Goal: Task Accomplishment & Management: Manage account settings

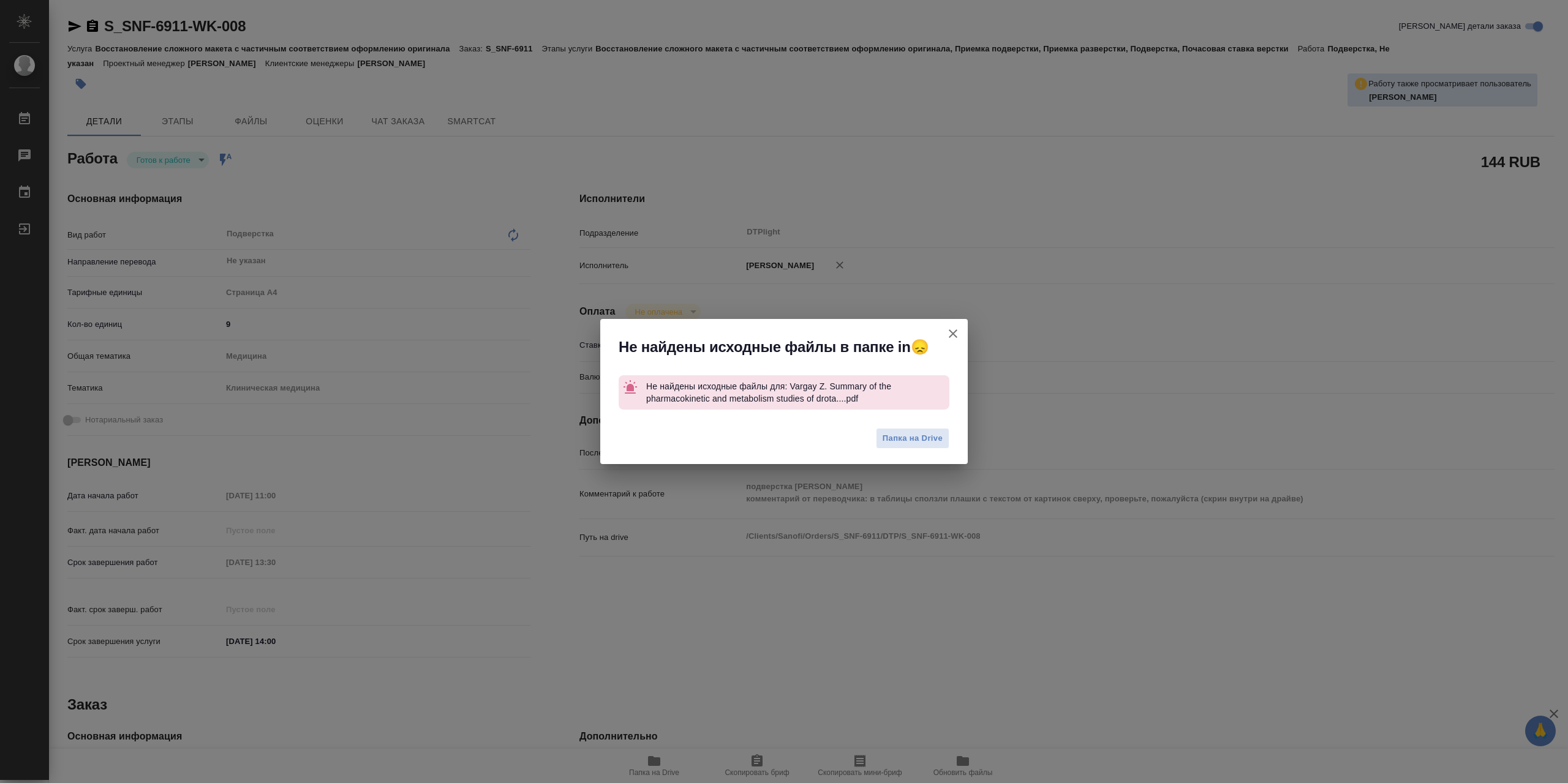
click at [958, 330] on icon "button" at bounding box center [953, 334] width 15 height 15
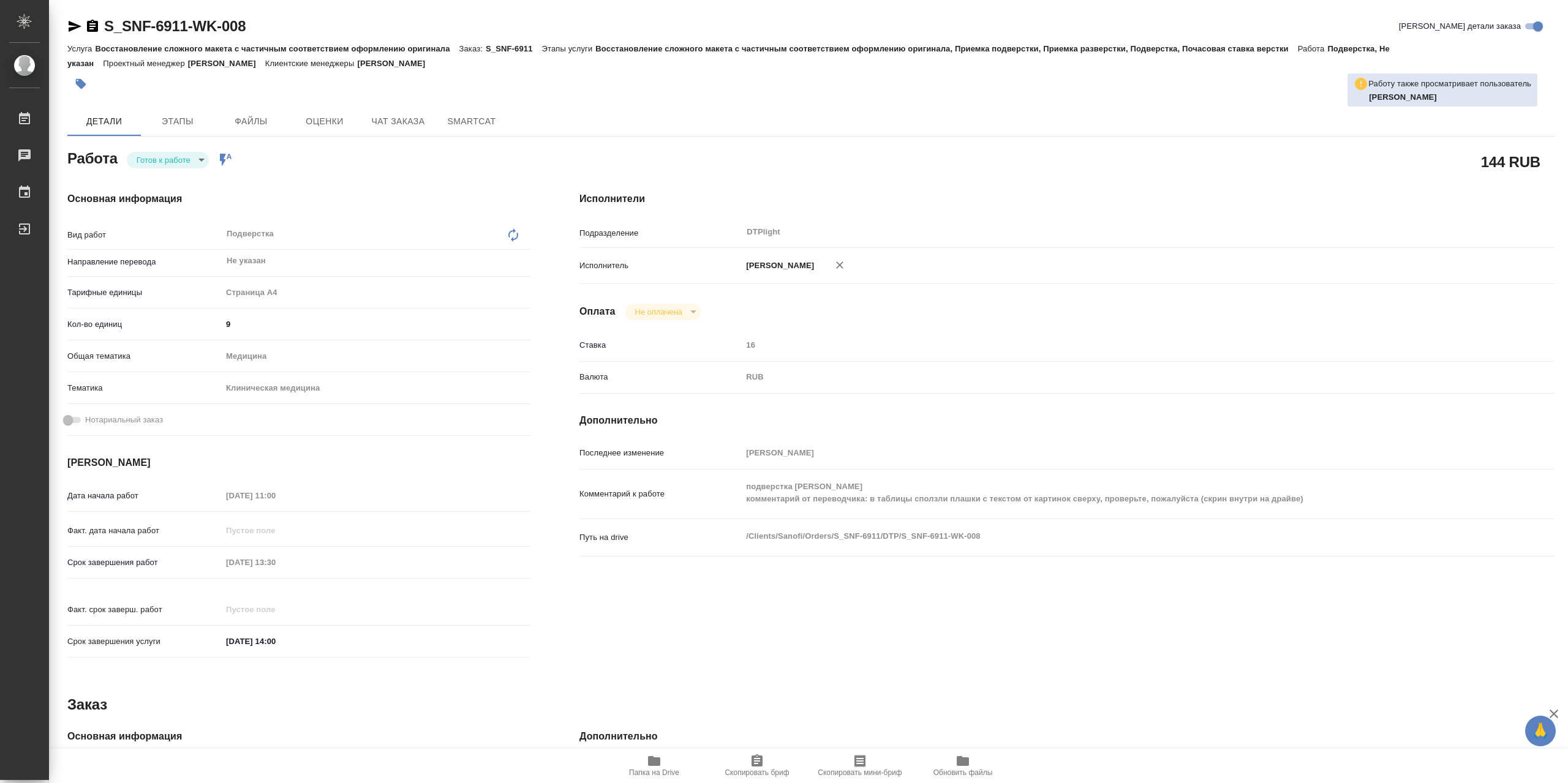
click at [183, 151] on div "Работа Готов к работе readyForWork Работа включена в последовательность" at bounding box center [298, 157] width 463 height 22
click at [188, 171] on body "🙏 .cls-1 fill:#fff; AWATERA Сархатов Руслан Работы 0 Чаты График Выйти S_SNF-69…" at bounding box center [784, 391] width 1568 height 783
click at [189, 164] on li "В работе" at bounding box center [167, 163] width 82 height 21
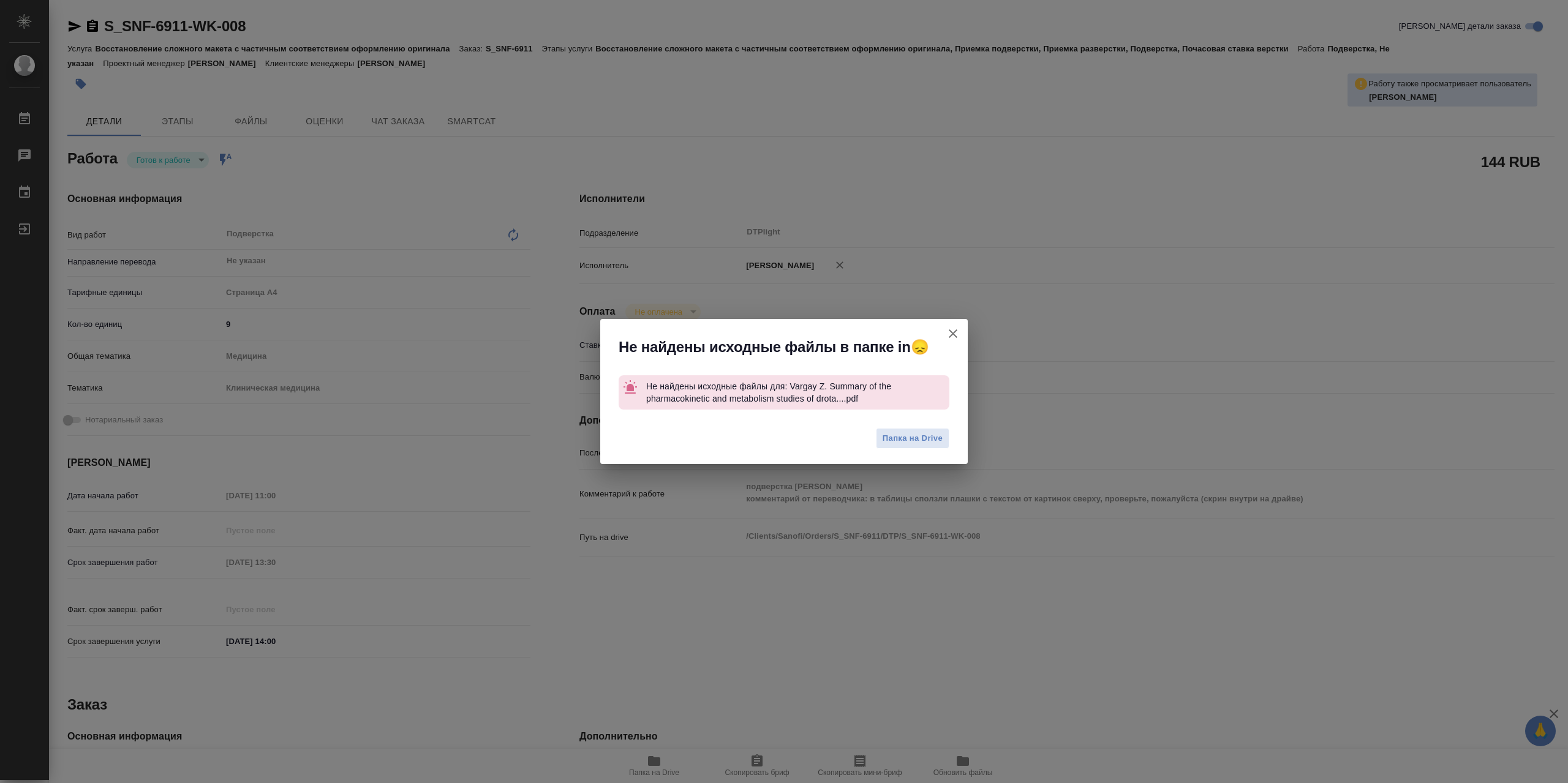
type textarea "x"
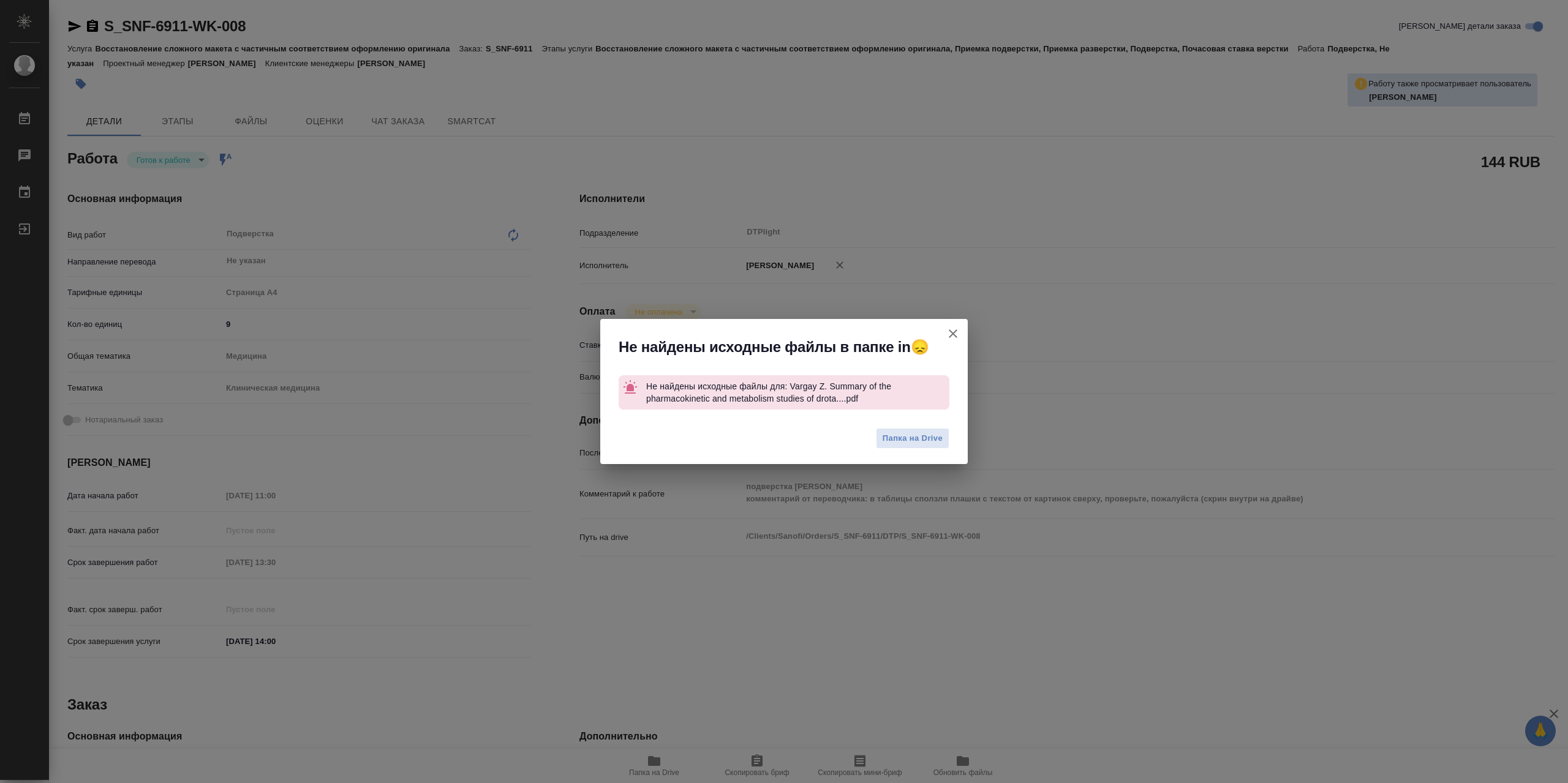
type textarea "x"
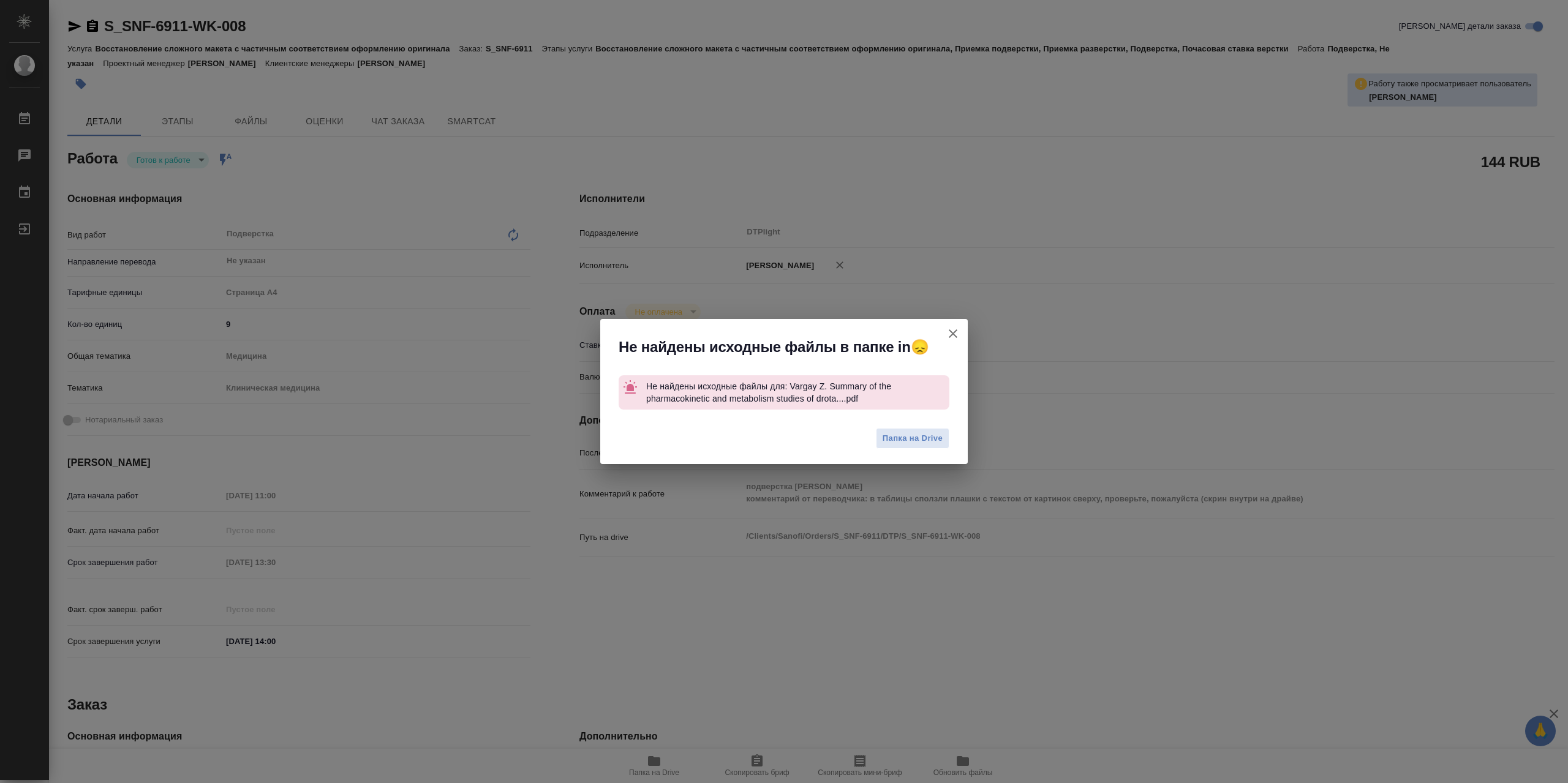
type textarea "x"
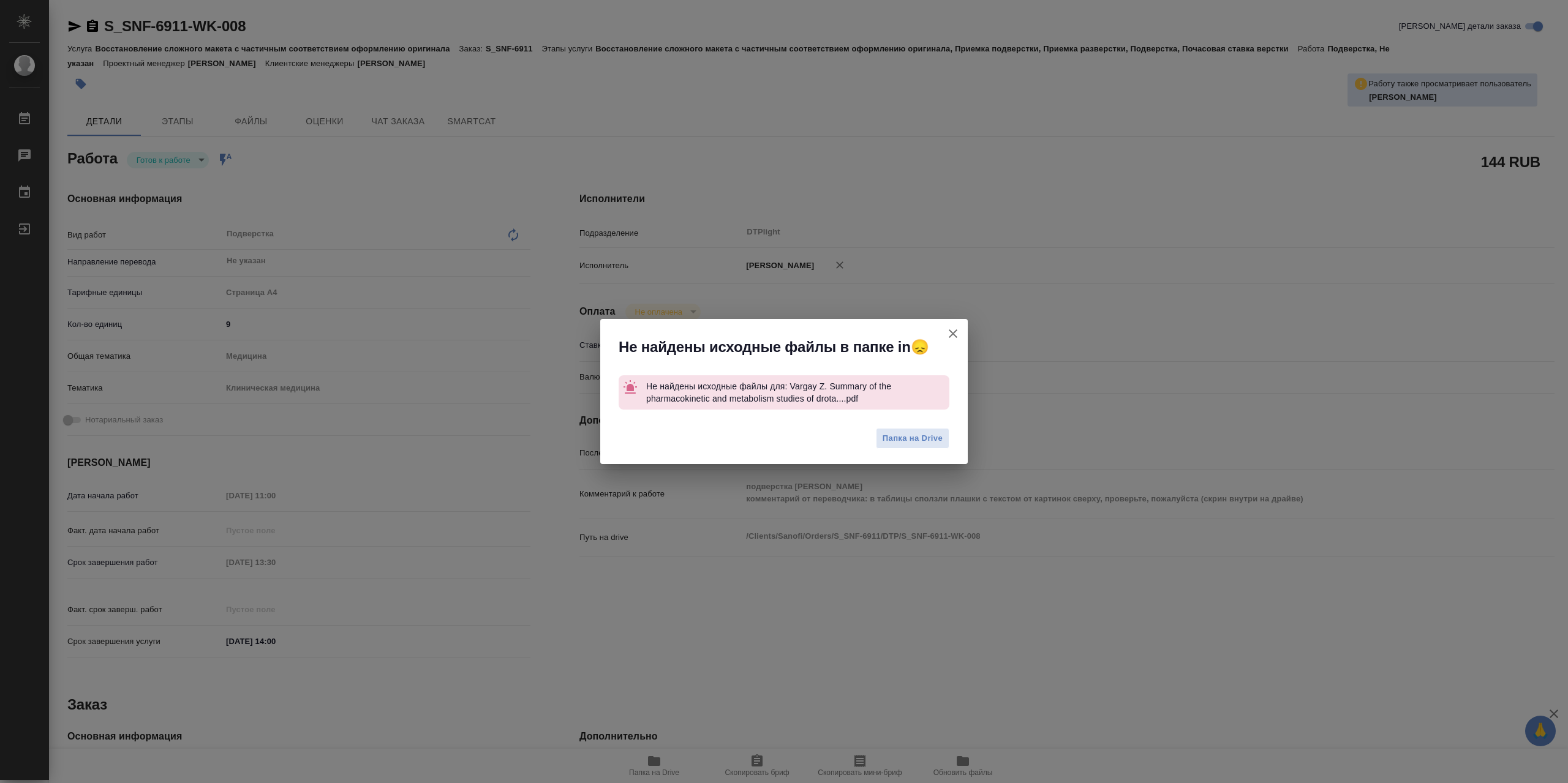
click at [949, 341] on icon "button" at bounding box center [953, 334] width 15 height 15
type textarea "x"
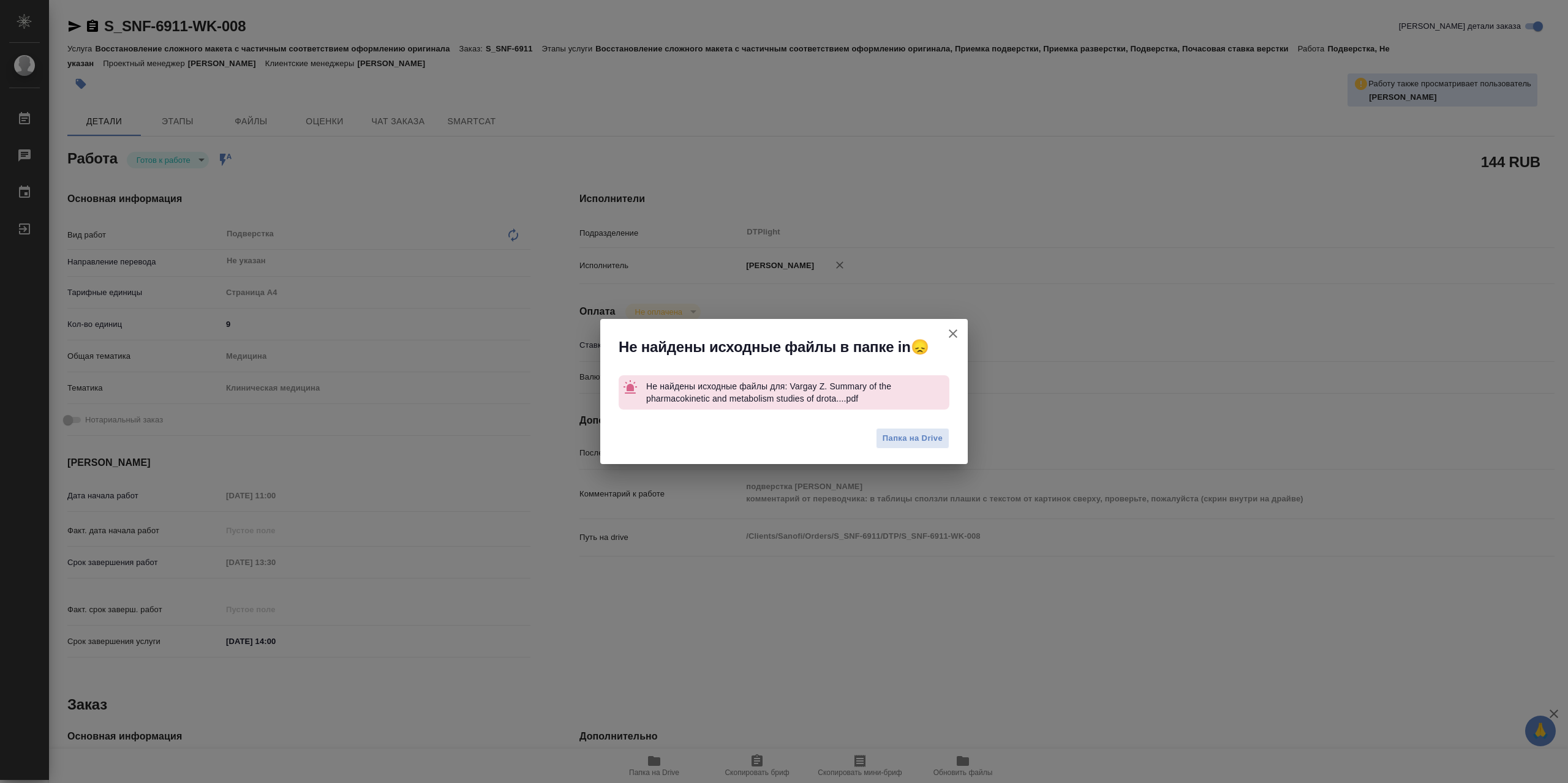
type textarea "x"
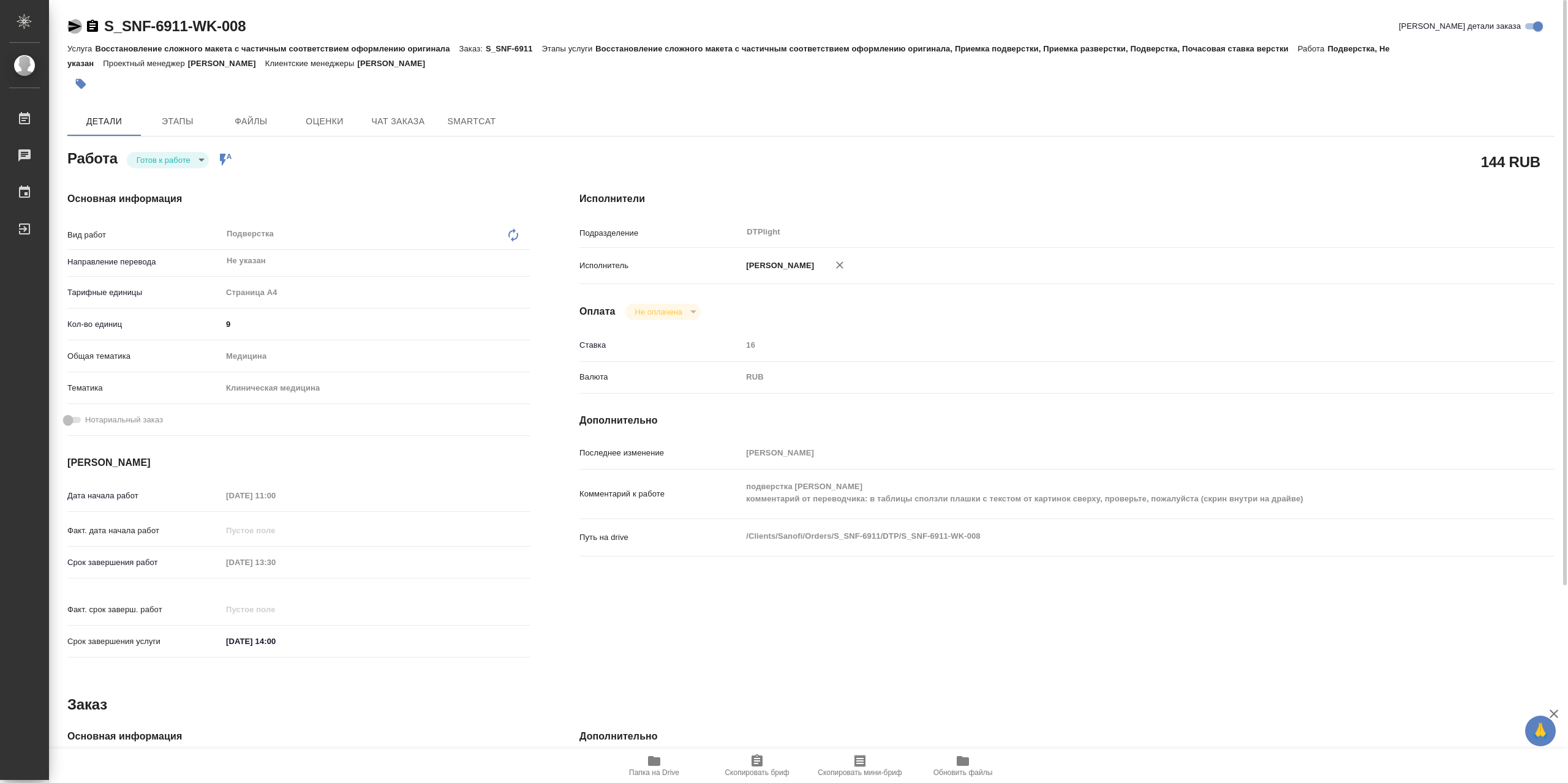
click at [75, 24] on icon "button" at bounding box center [75, 27] width 13 height 11
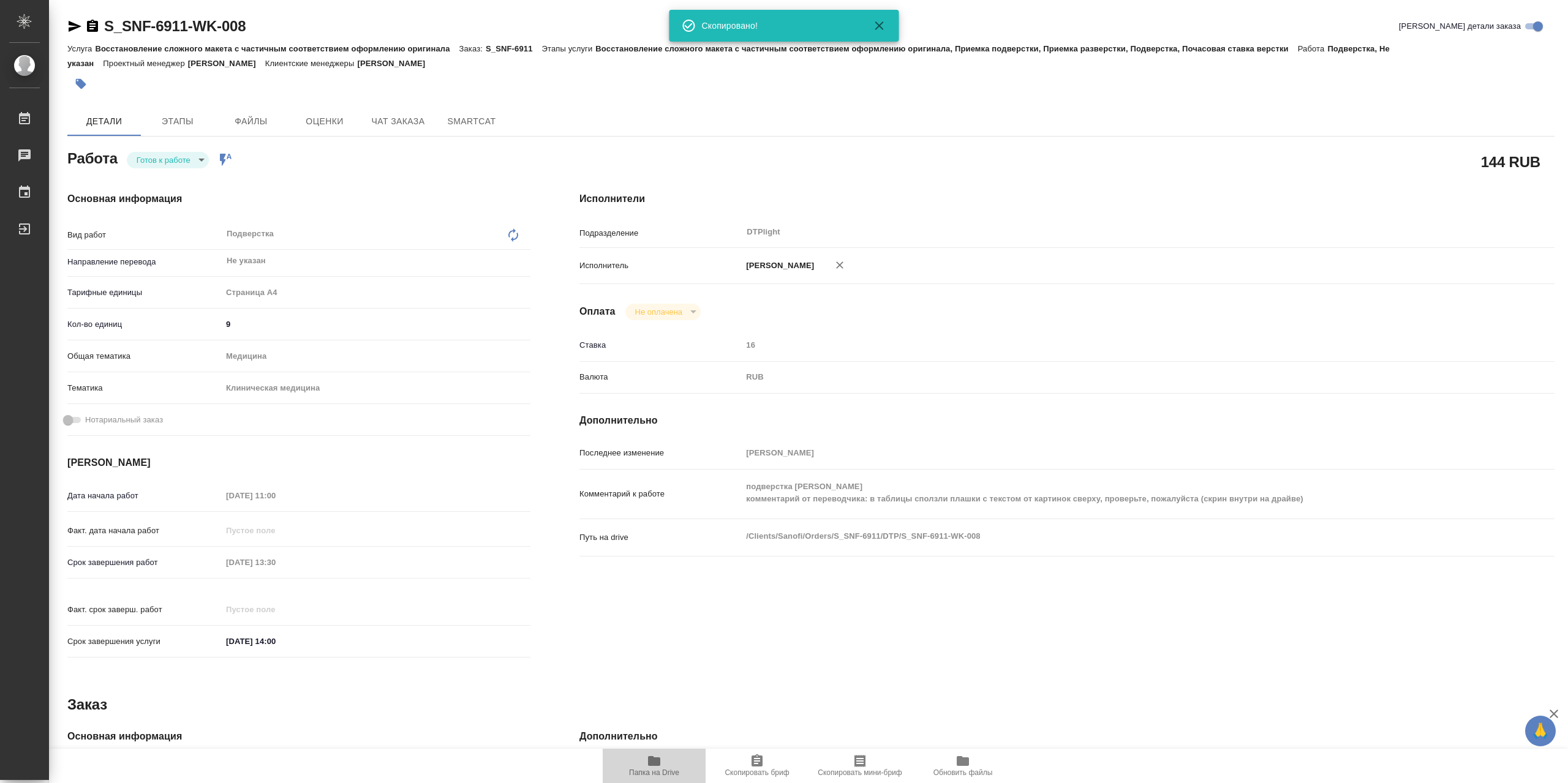
drag, startPoint x: 658, startPoint y: 760, endPoint x: 654, endPoint y: 733, distance: 27.3
click at [660, 760] on icon "button" at bounding box center [654, 761] width 12 height 10
click at [188, 168] on body "🙏 .cls-1 fill:#fff; AWATERA Сархатов Руслан Работы 0 Чаты График Выйти S_SNF-69…" at bounding box center [784, 391] width 1568 height 783
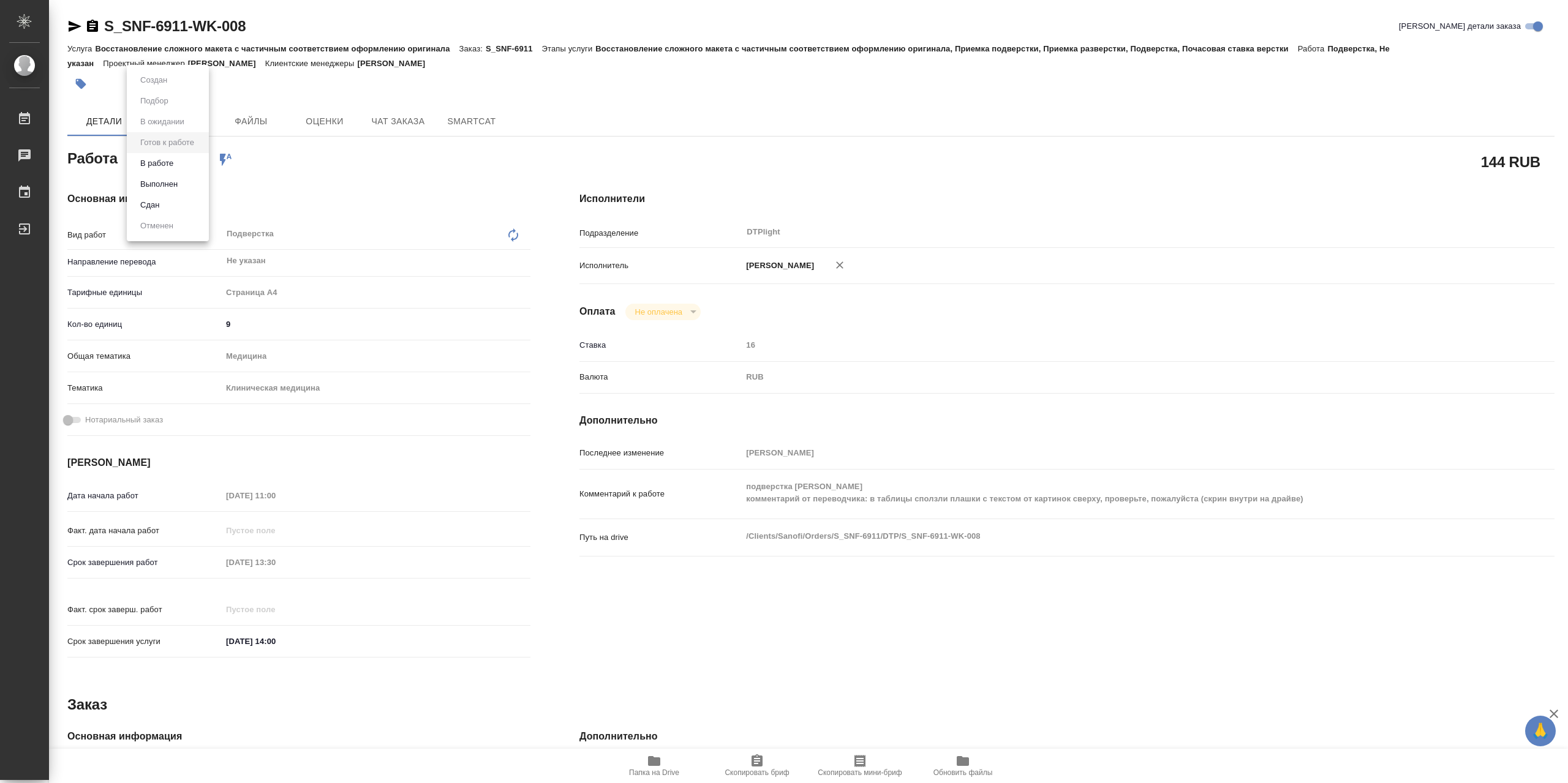
click at [188, 187] on li "Выполнен" at bounding box center [167, 184] width 82 height 21
type textarea "x"
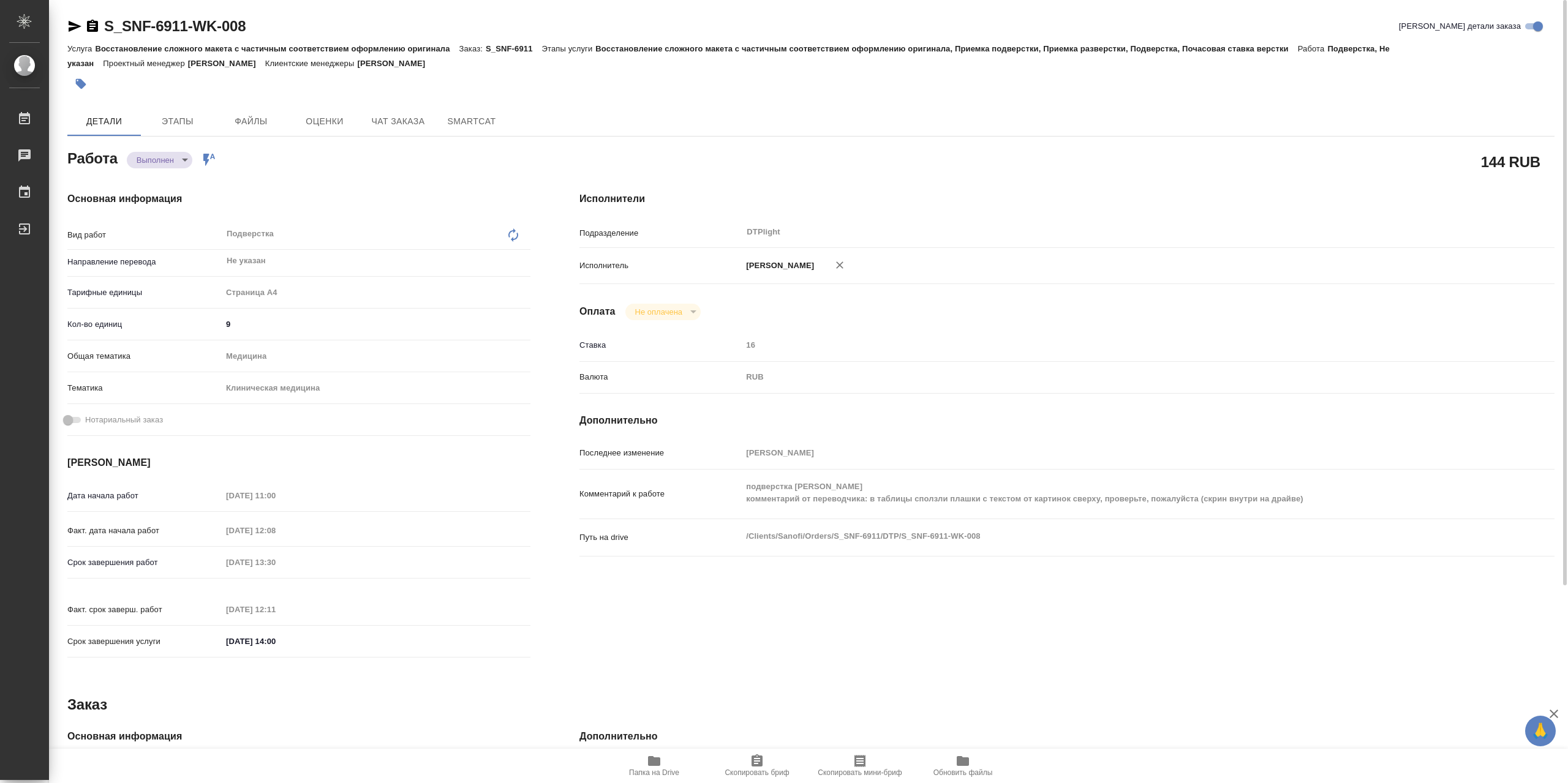
type textarea "x"
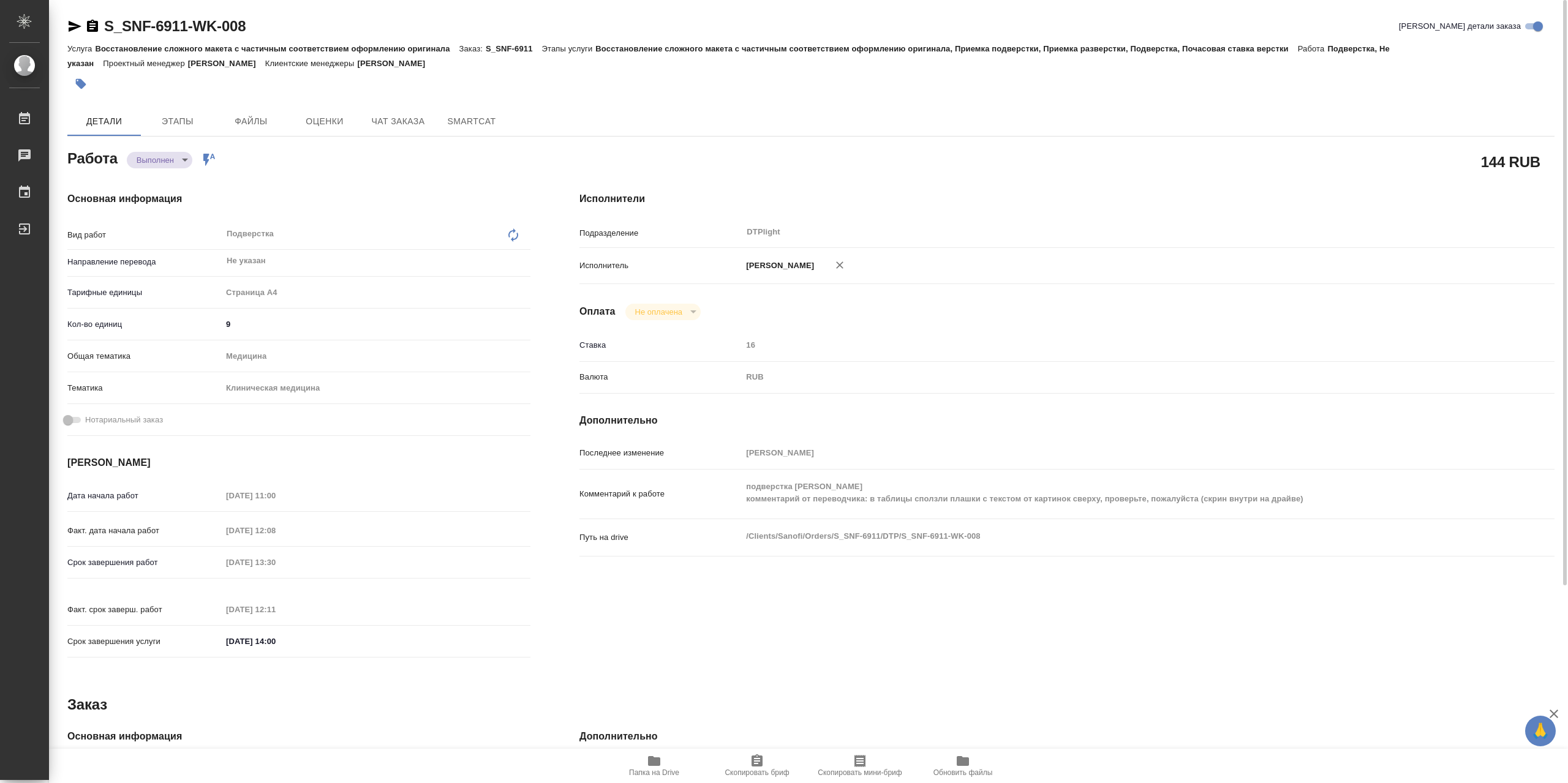
type textarea "x"
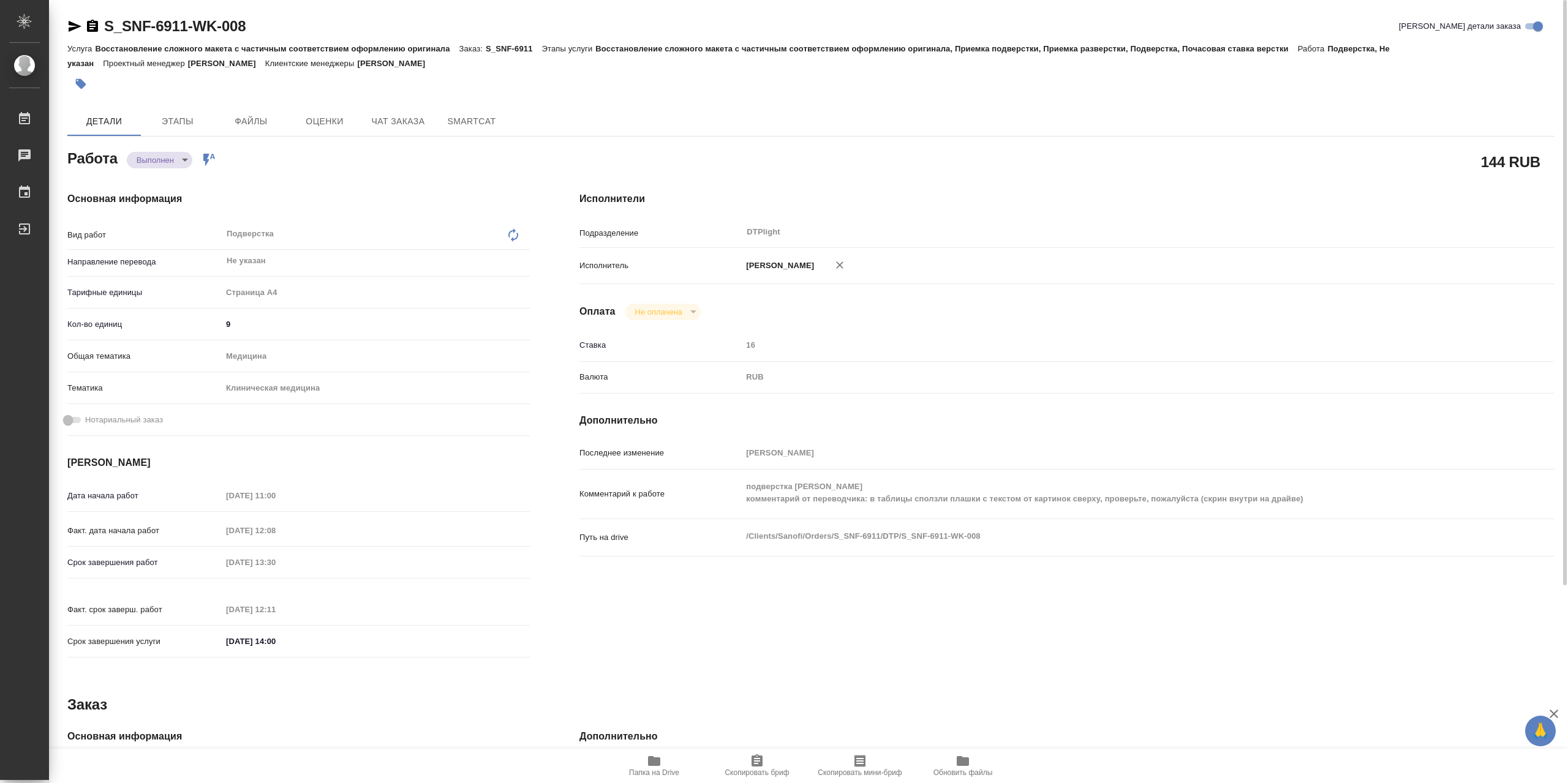
type textarea "x"
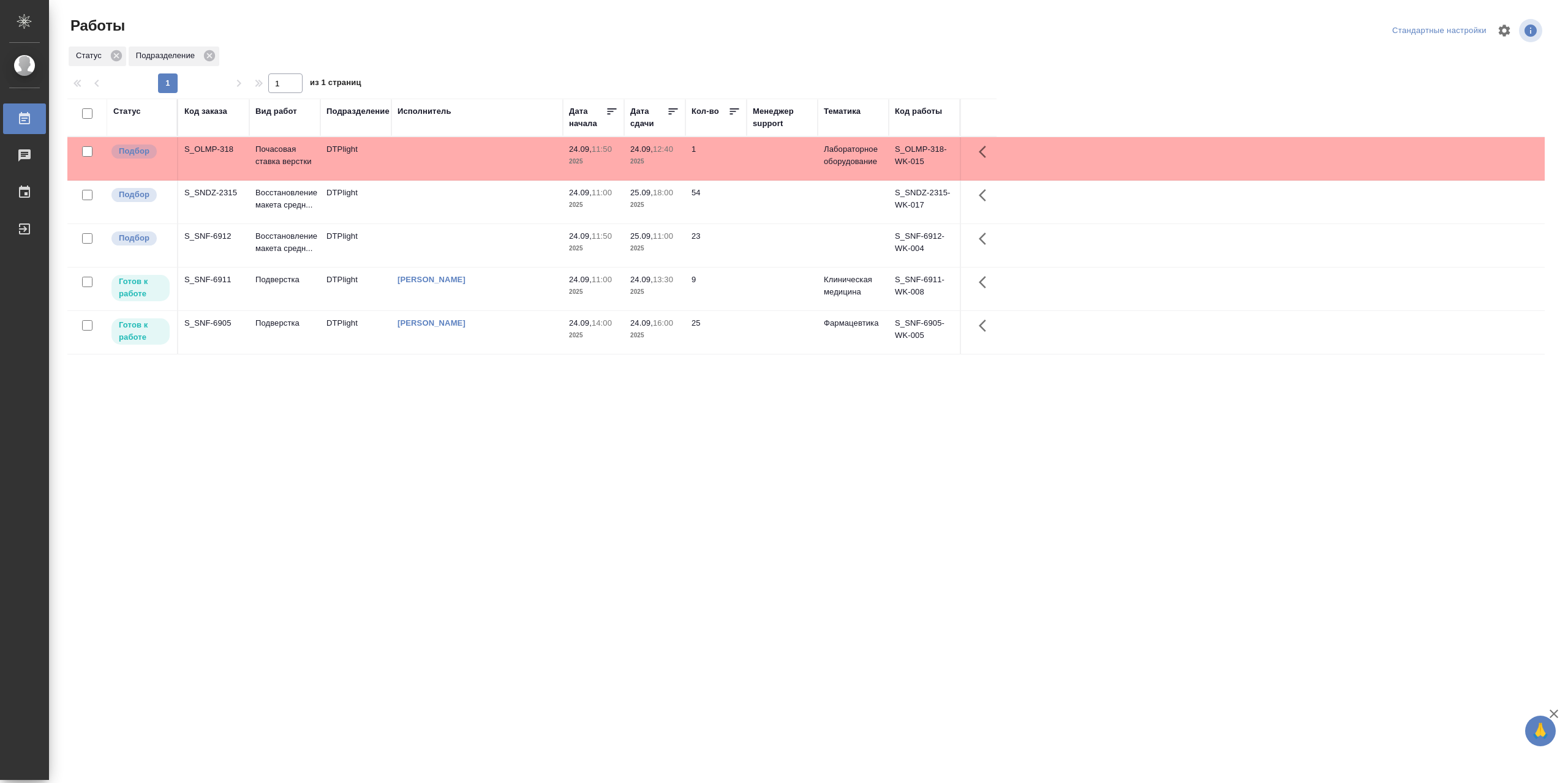
click at [431, 242] on td at bounding box center [476, 245] width 172 height 43
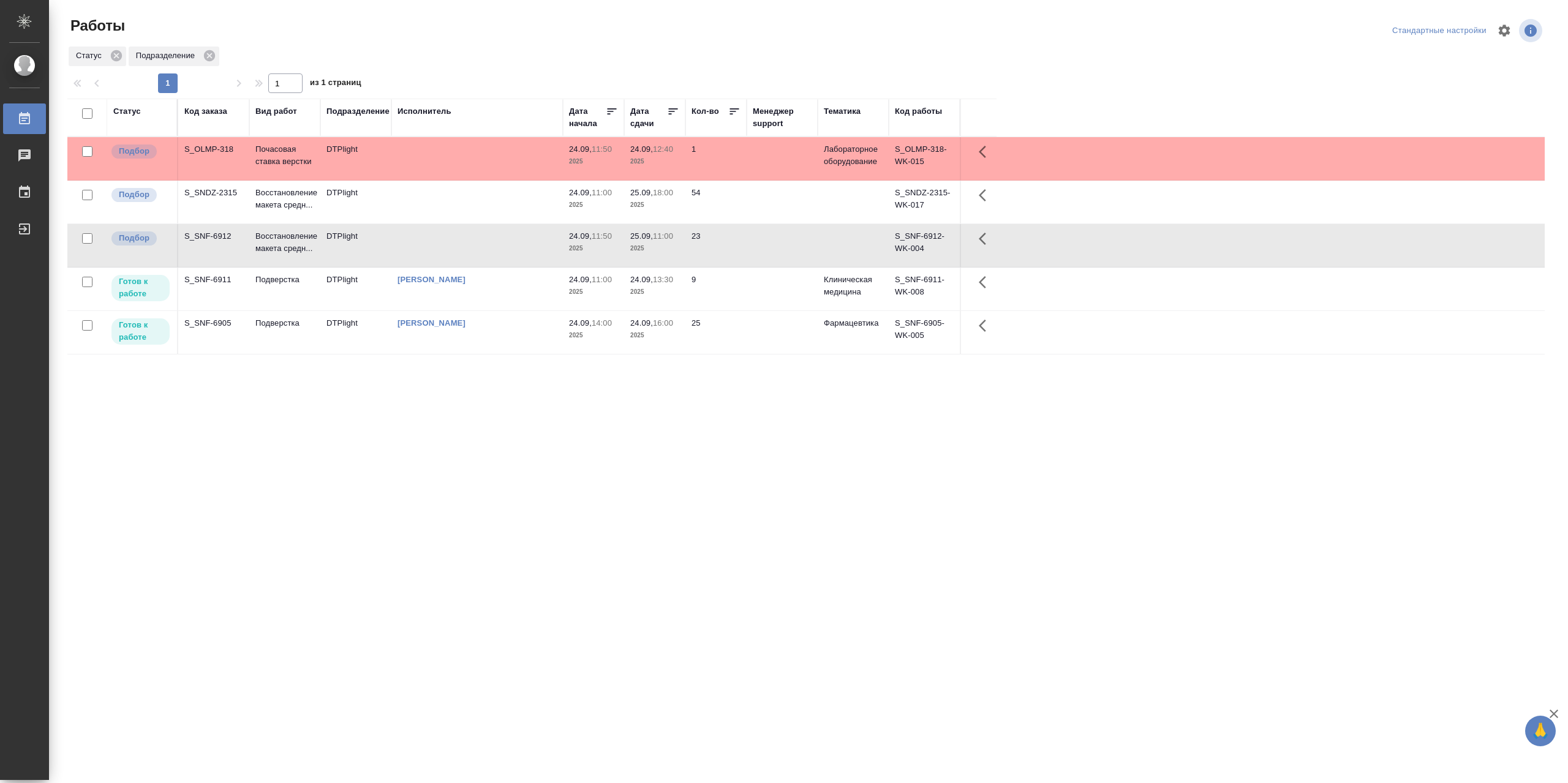
click at [441, 203] on td at bounding box center [476, 202] width 172 height 43
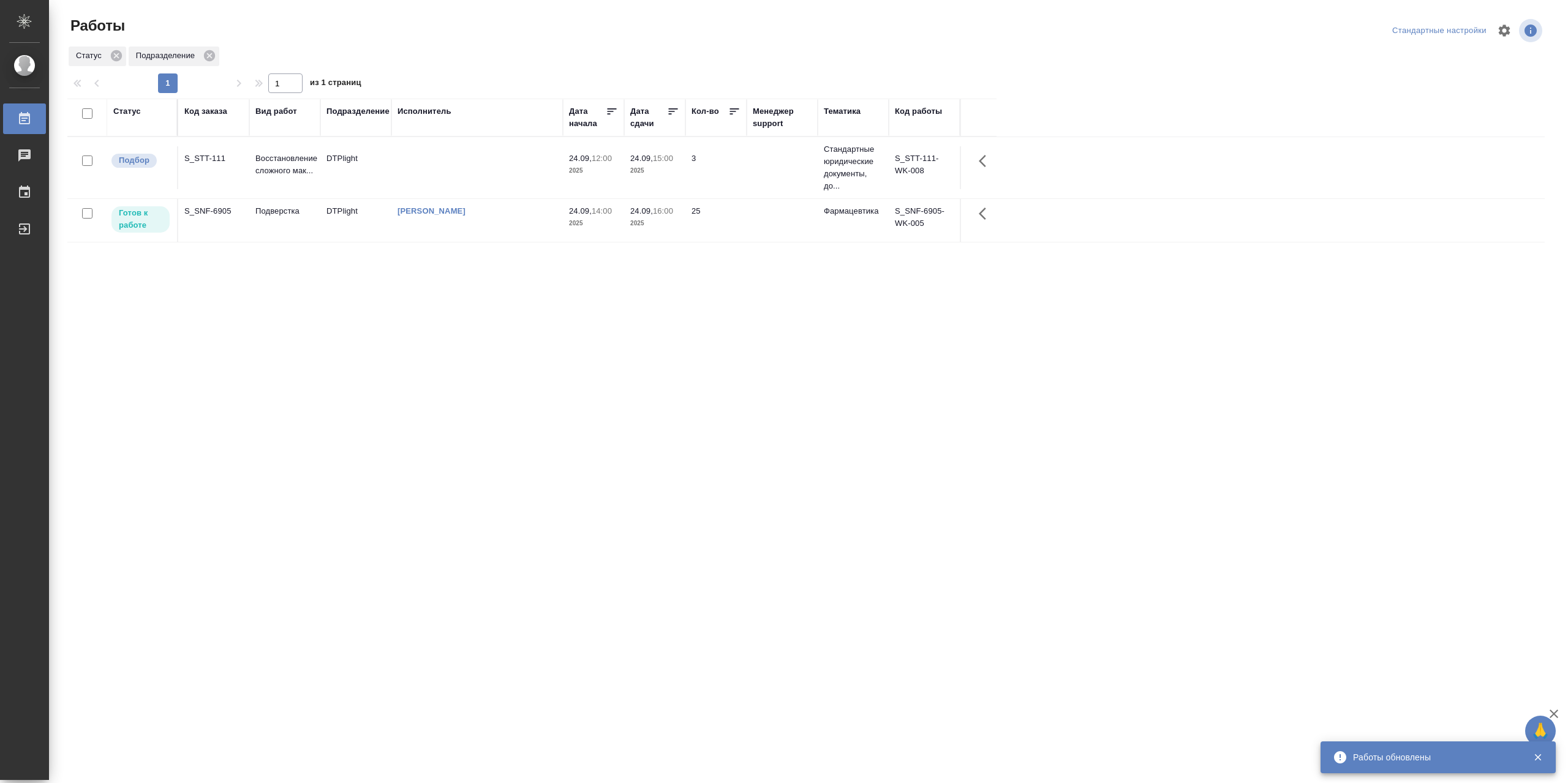
click at [505, 235] on td "[PERSON_NAME]" at bounding box center [476, 220] width 172 height 43
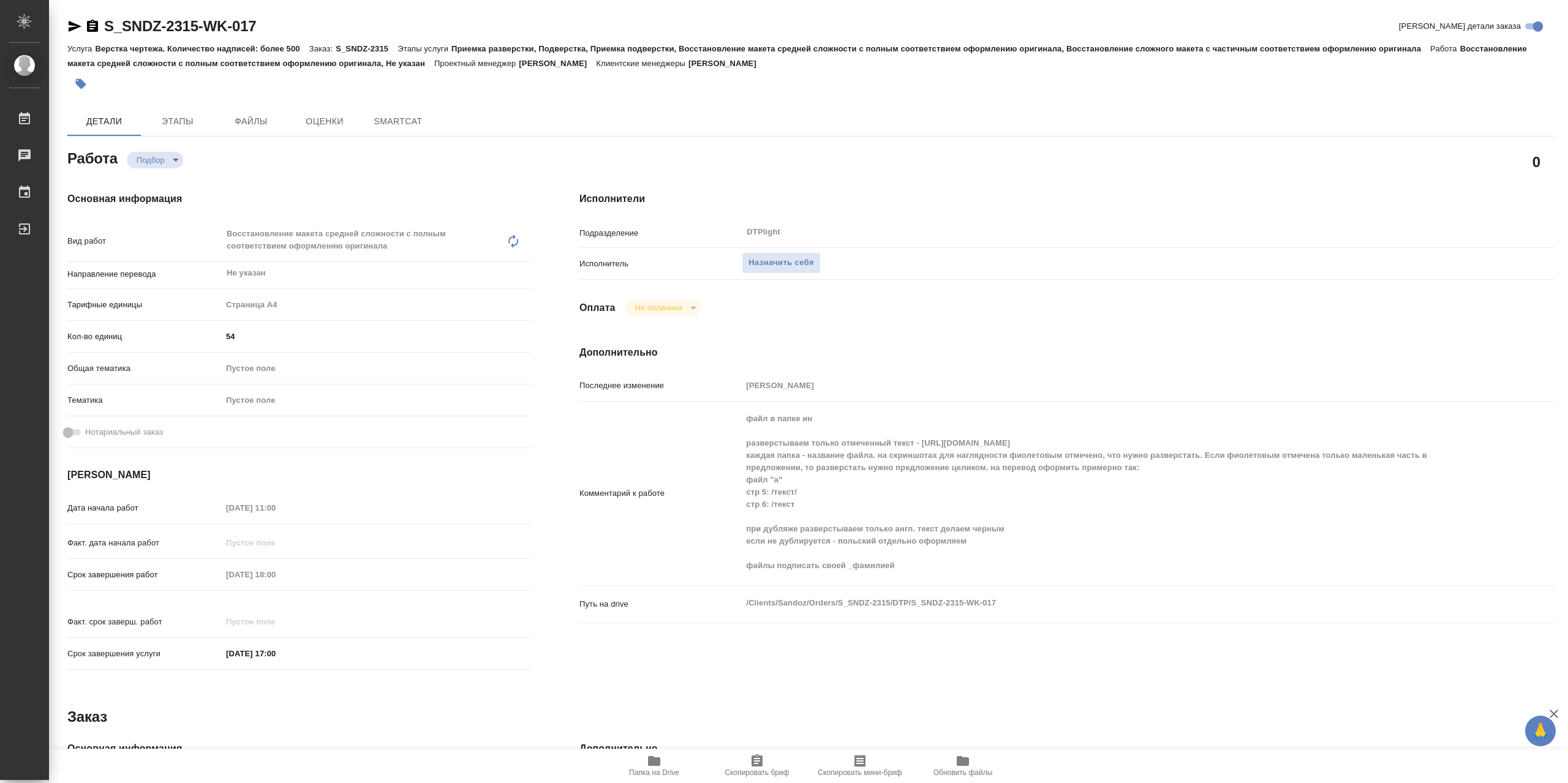
type textarea "x"
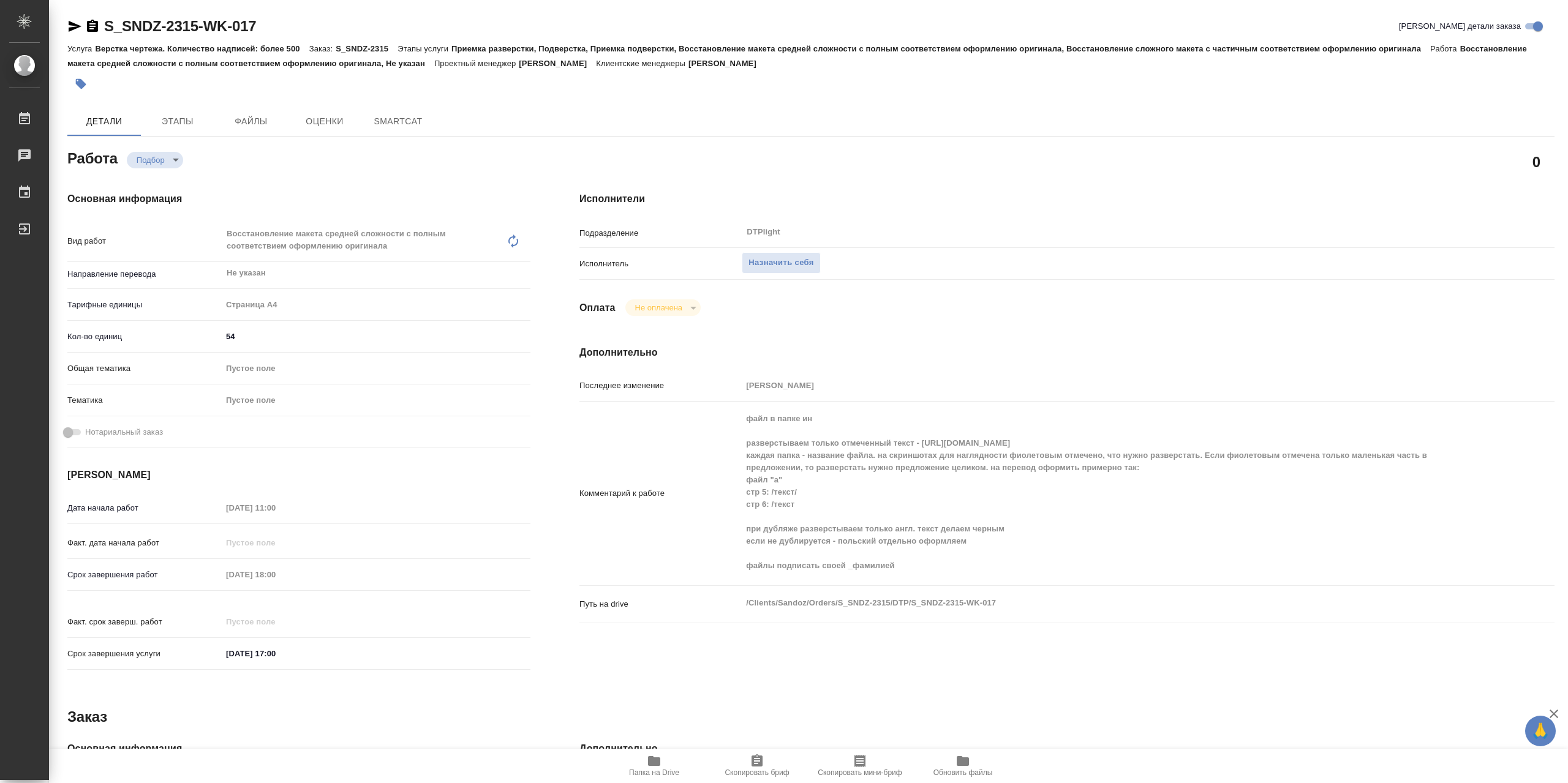
type textarea "x"
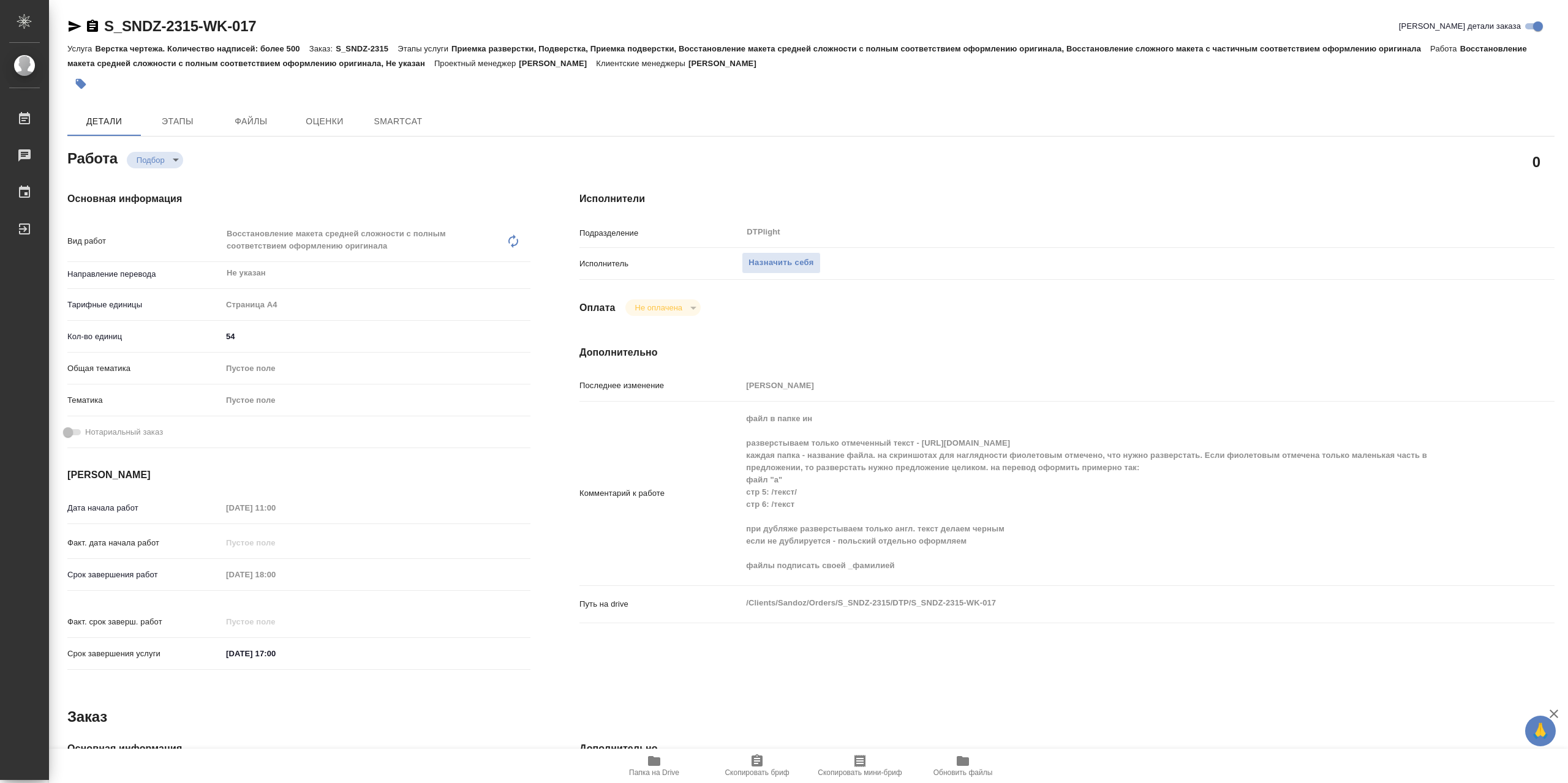
type textarea "x"
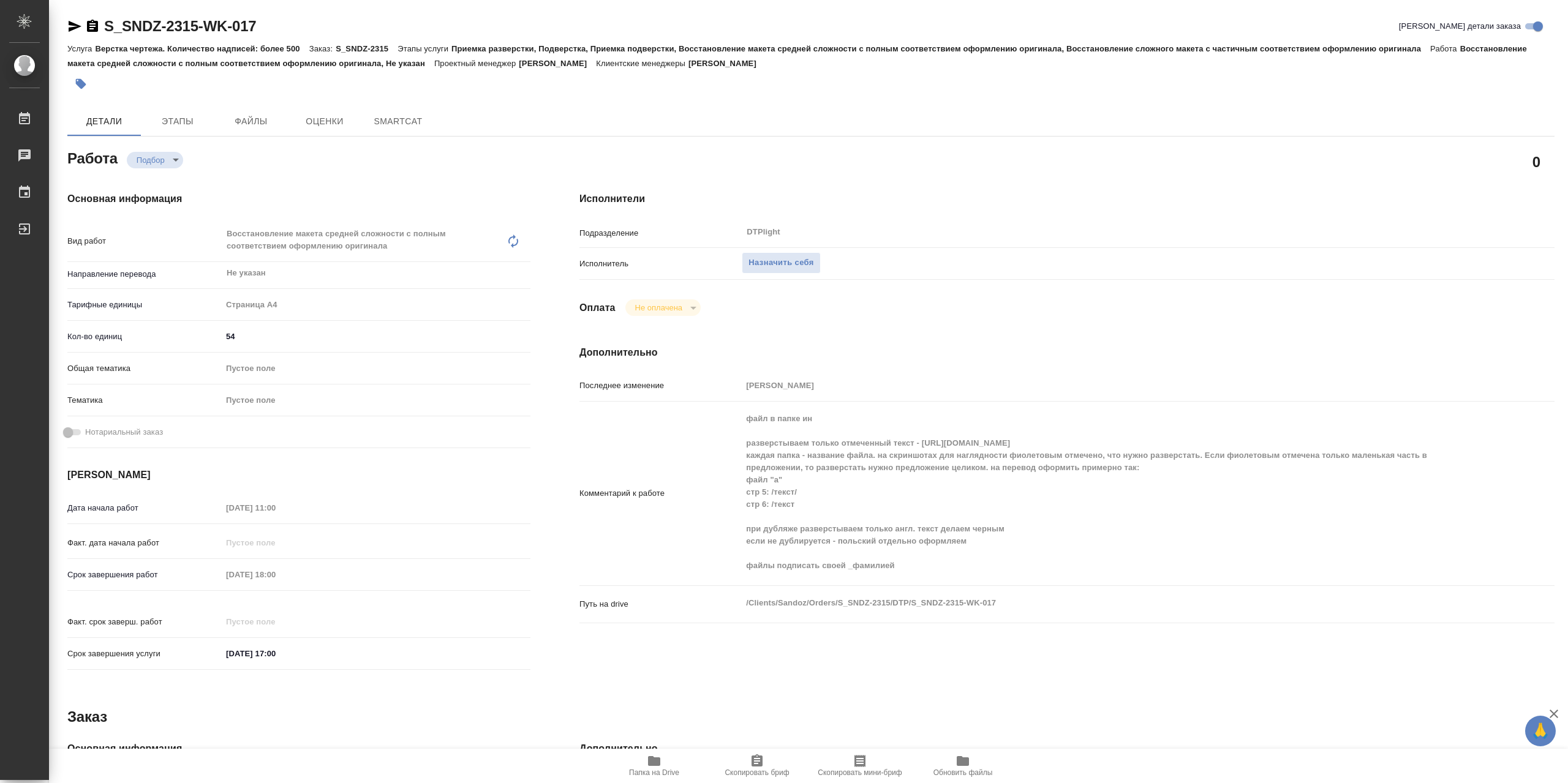
type textarea "x"
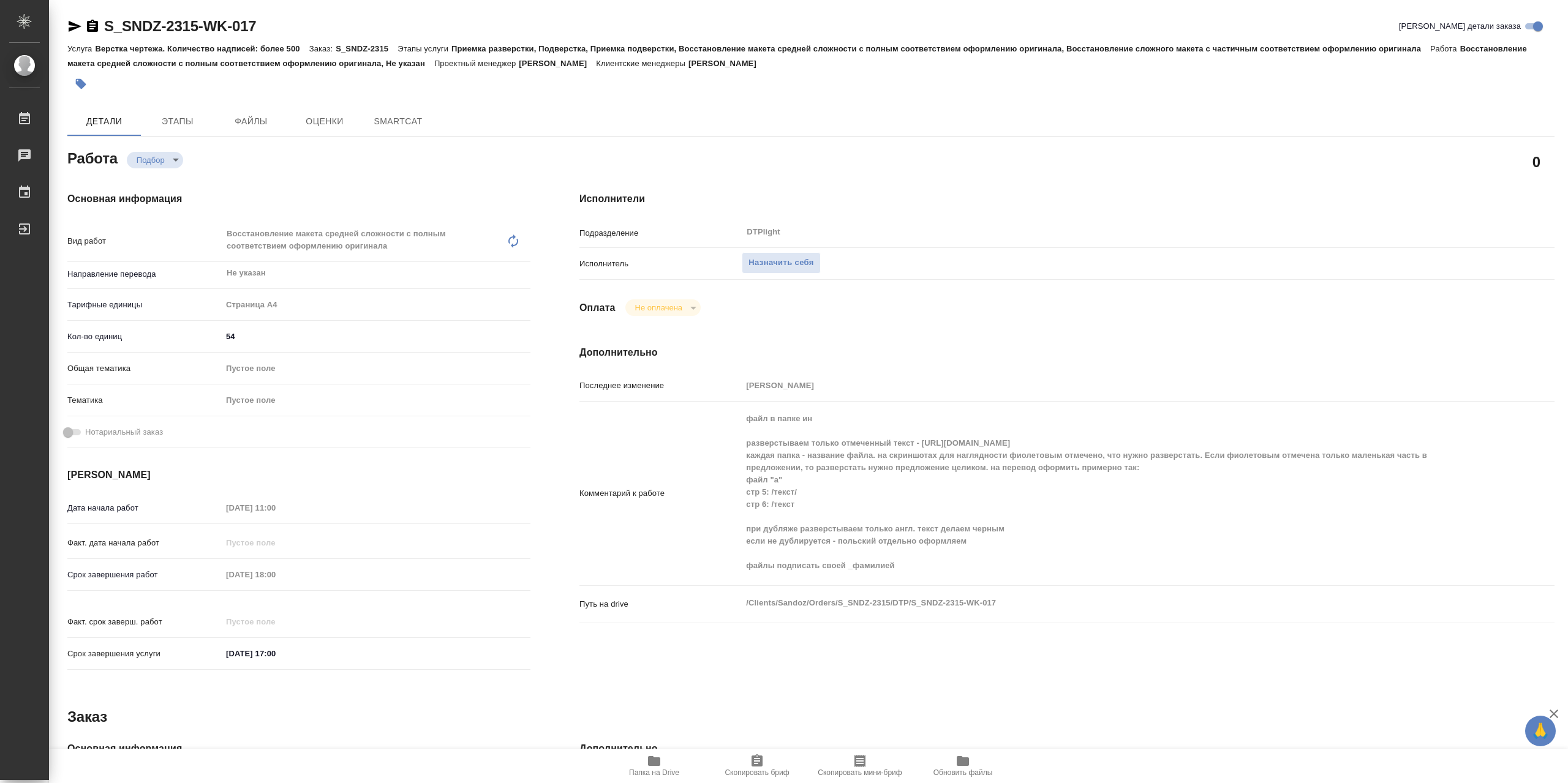
type textarea "x"
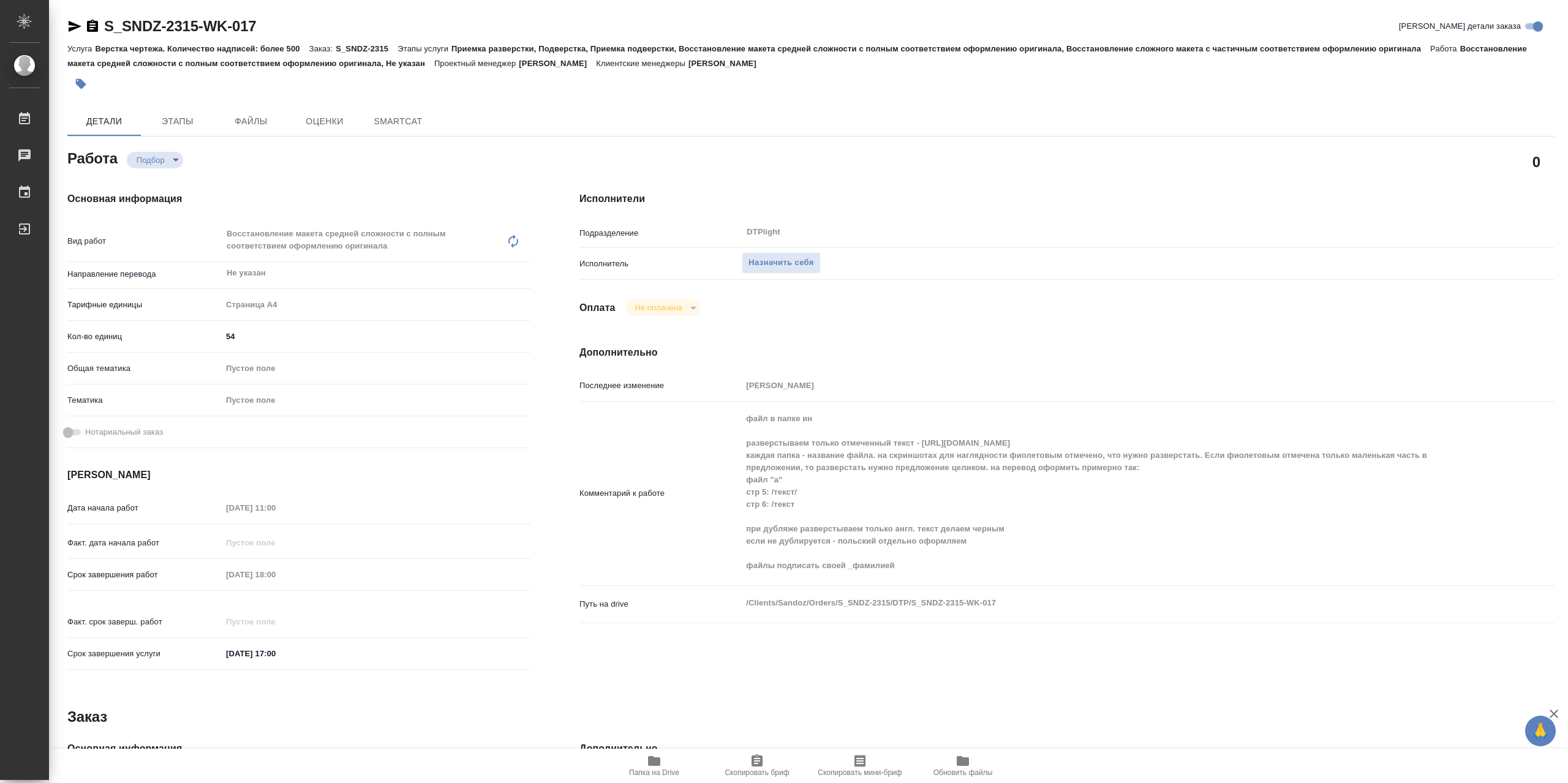
type textarea "x"
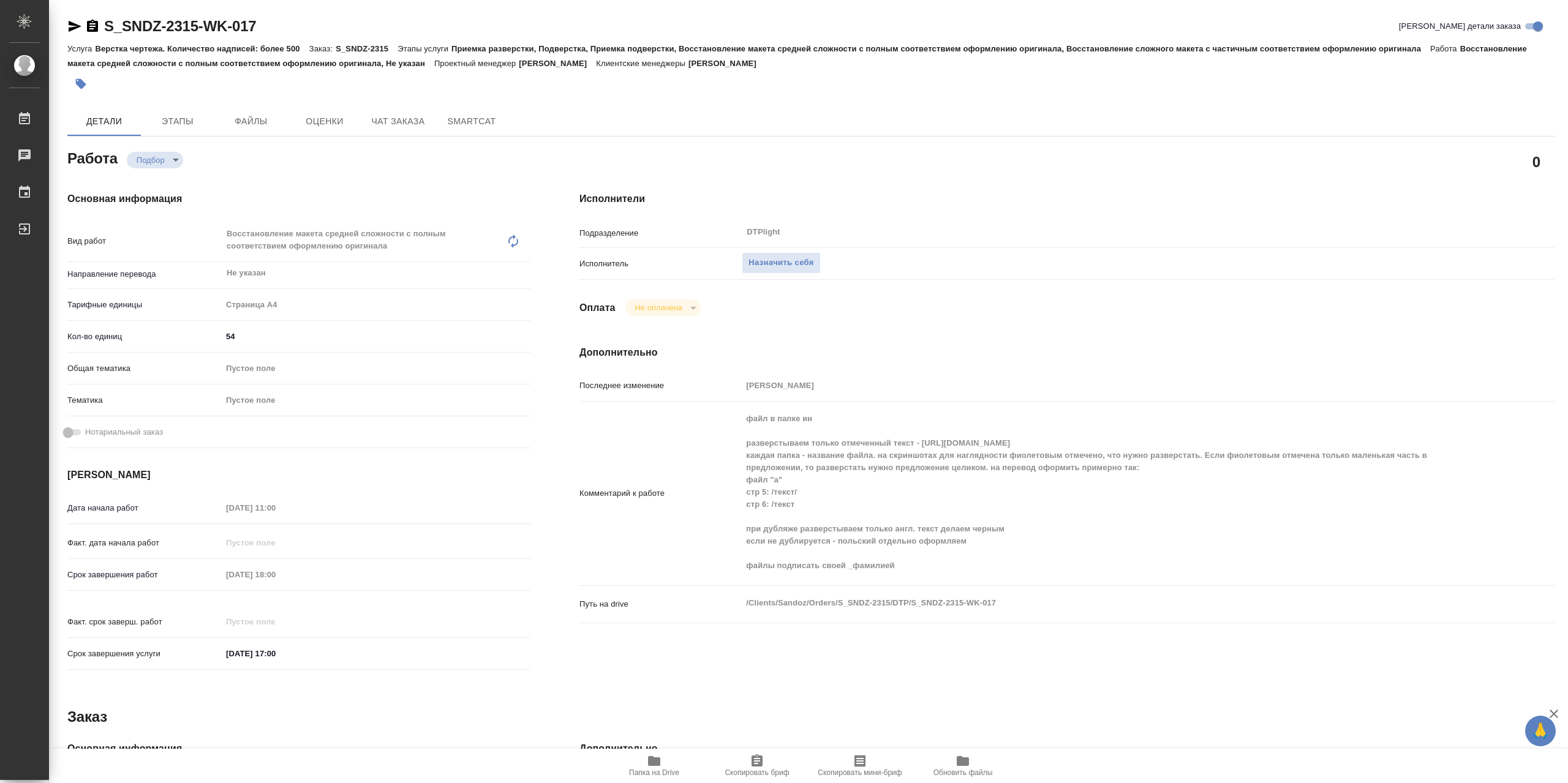
type textarea "x"
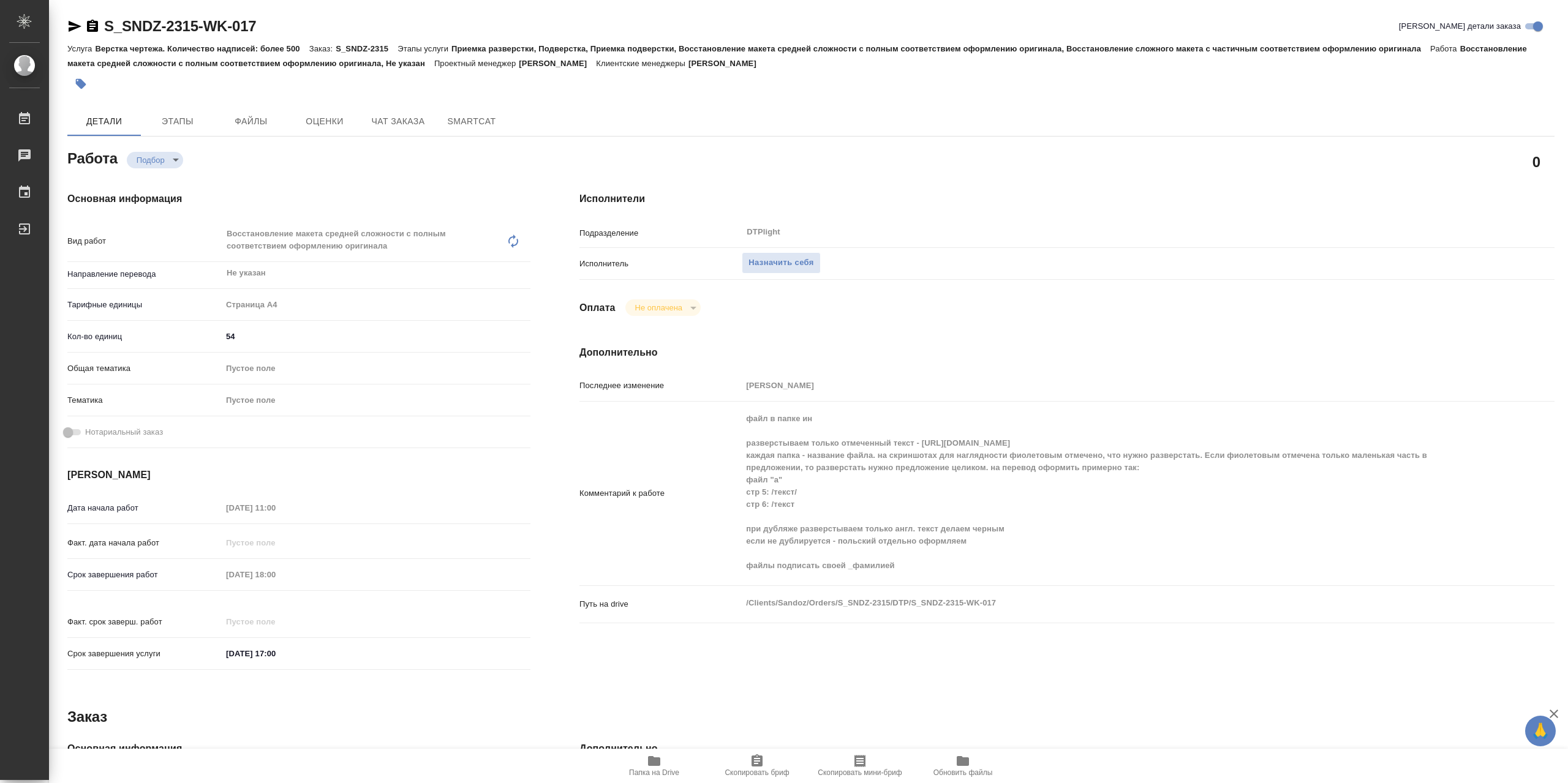
type textarea "x"
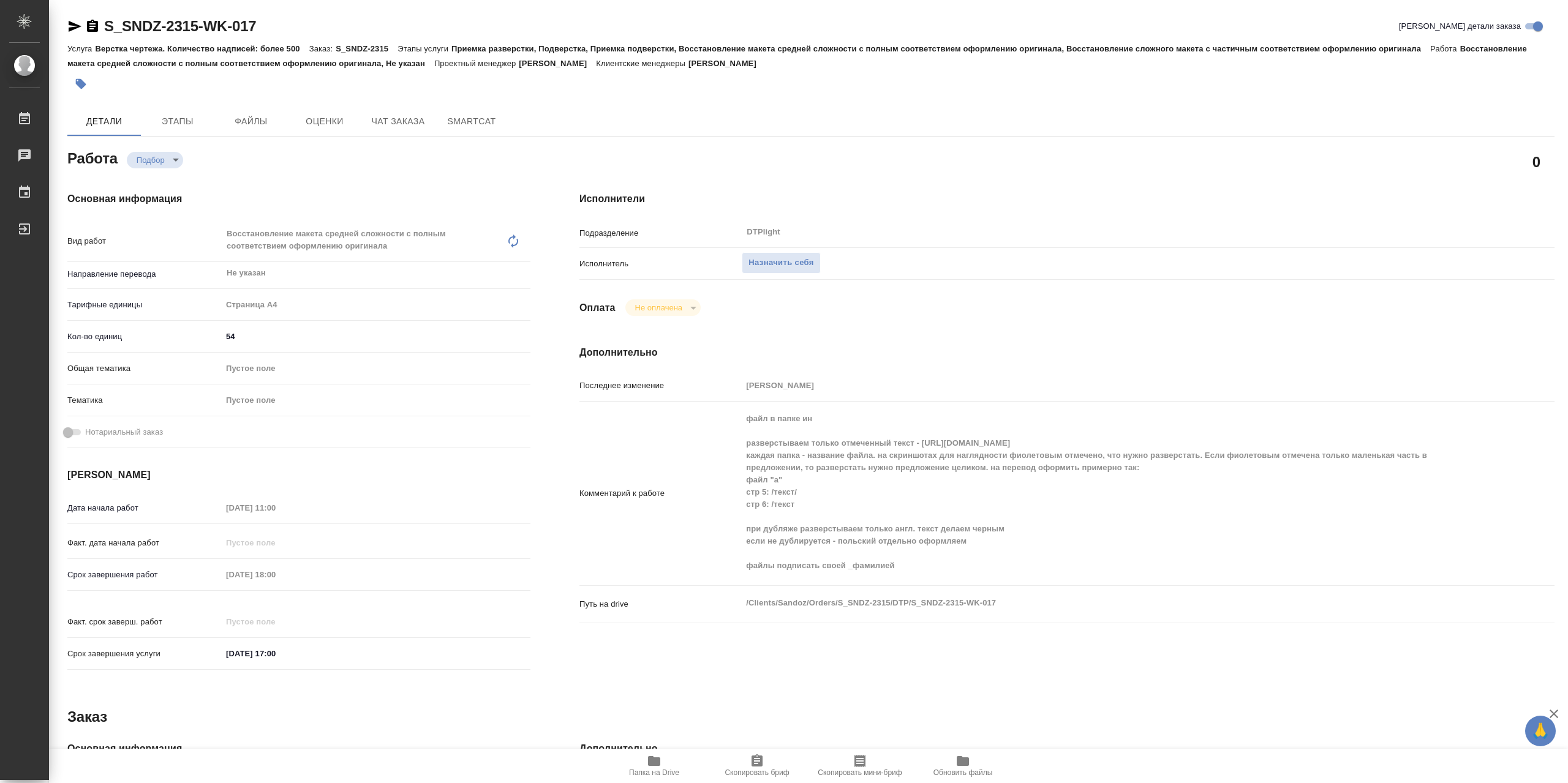
click at [667, 763] on span "Папка на Drive" at bounding box center [654, 765] width 88 height 23
click at [783, 270] on span "Назначить себя" at bounding box center [780, 263] width 65 height 14
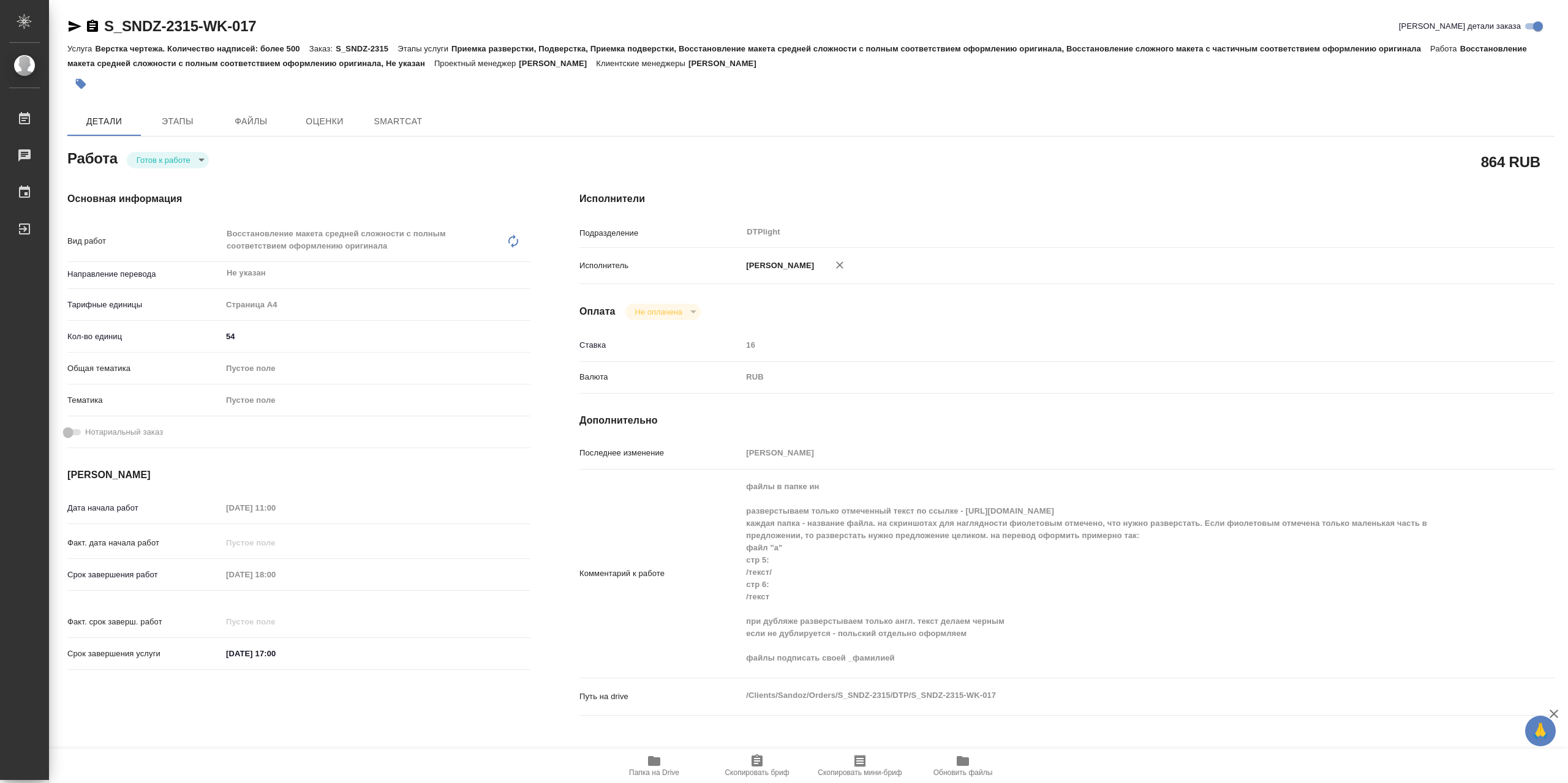
type textarea "x"
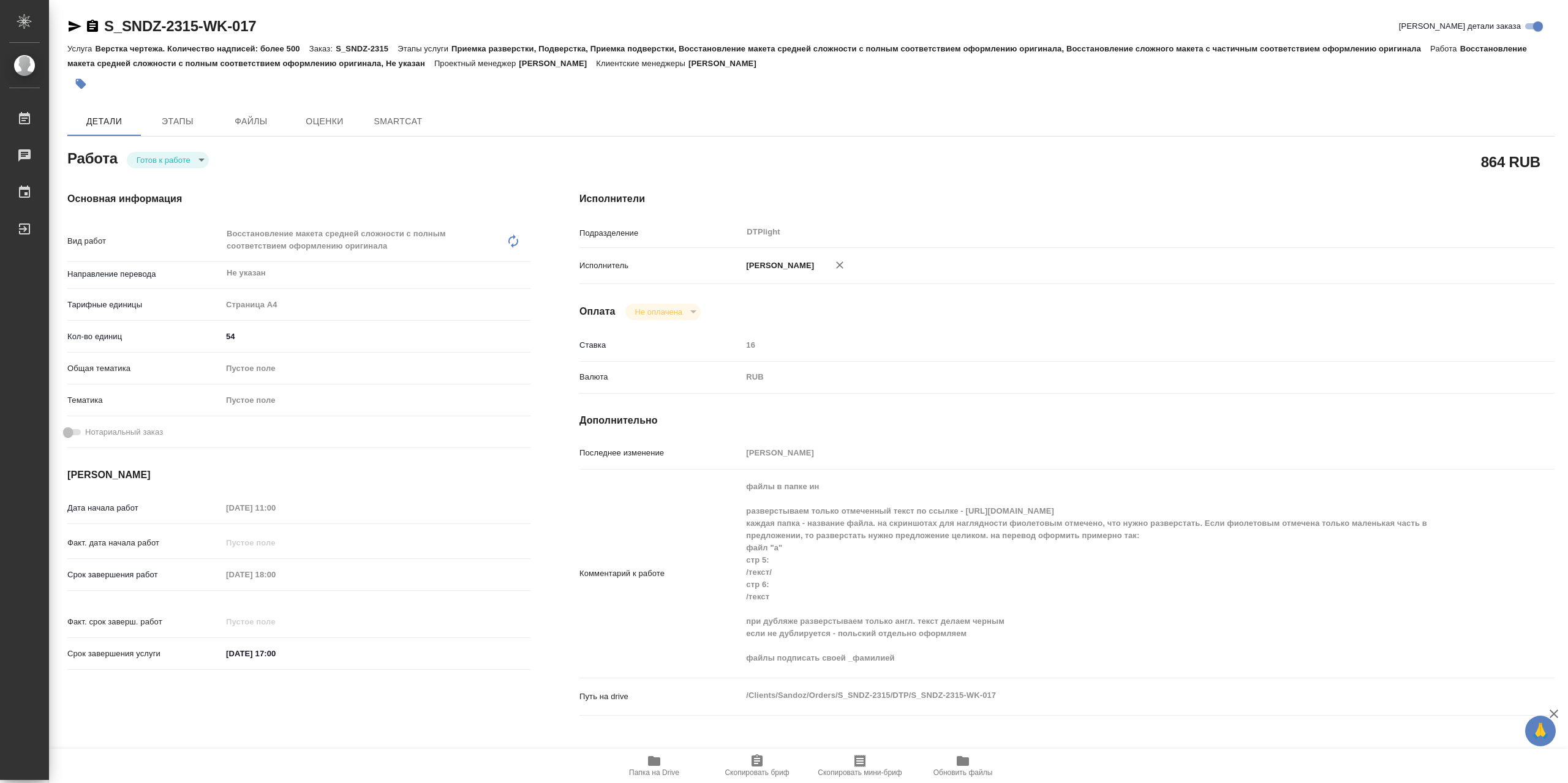
type textarea "x"
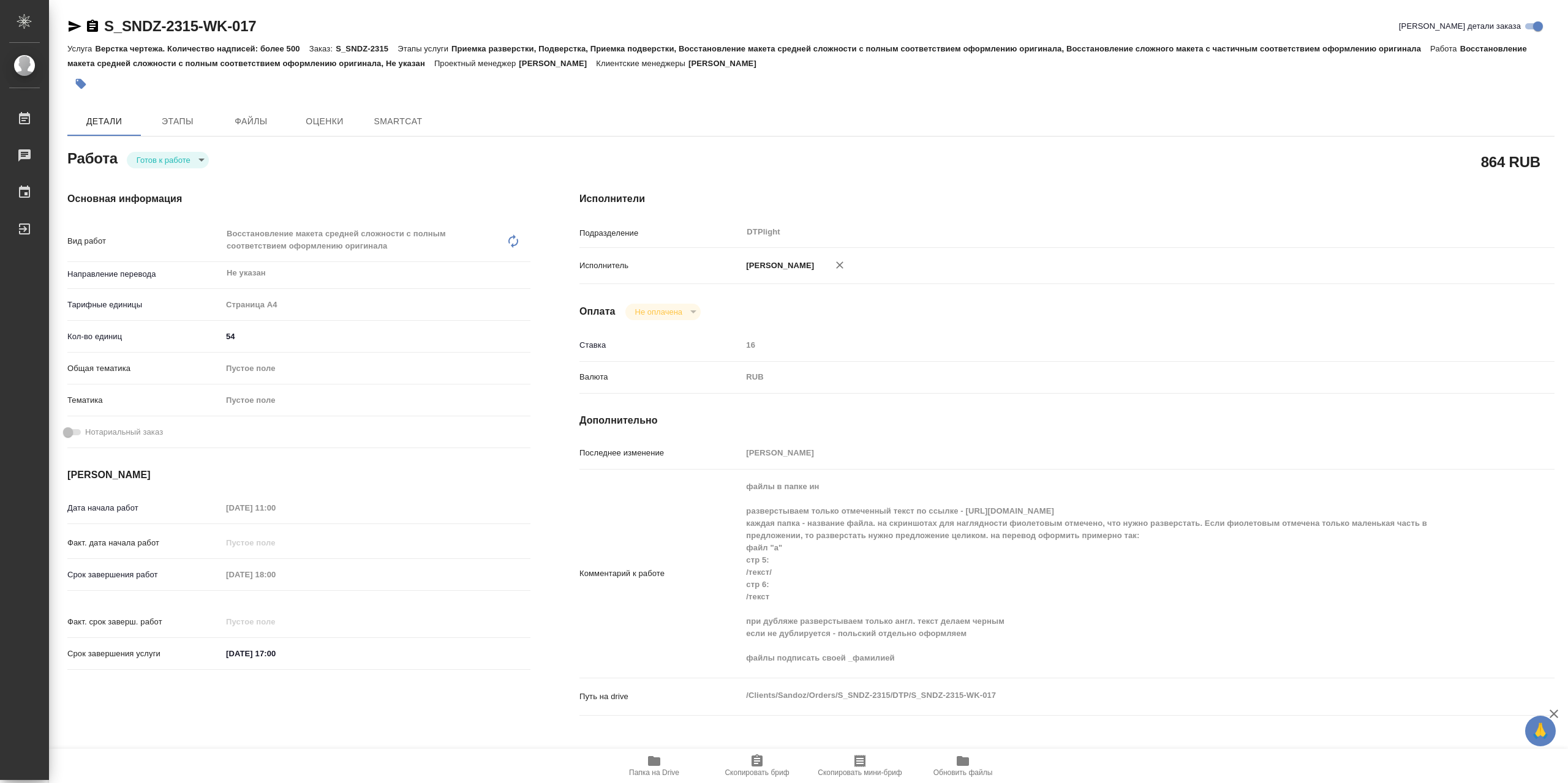
type textarea "x"
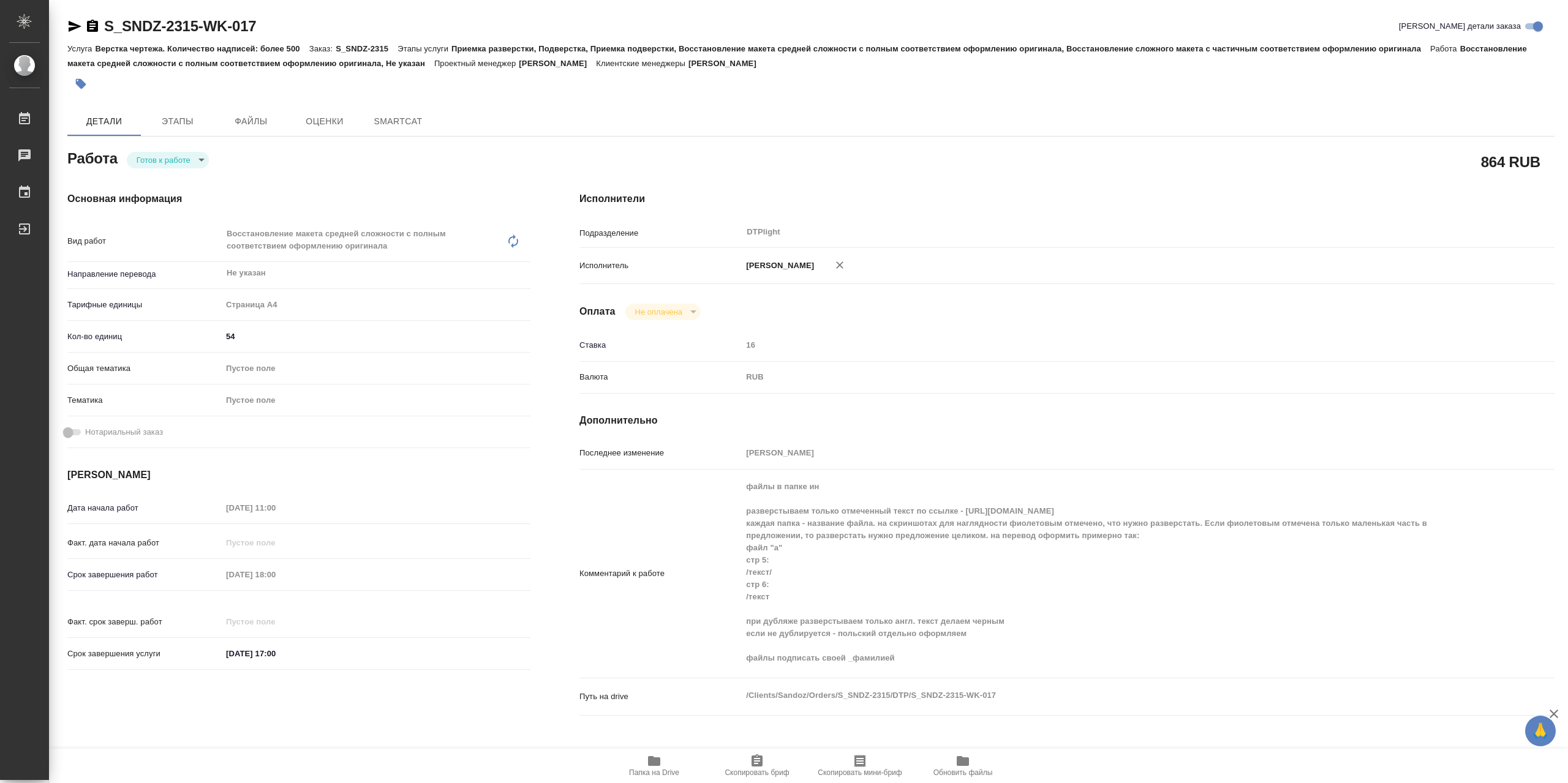
type textarea "x"
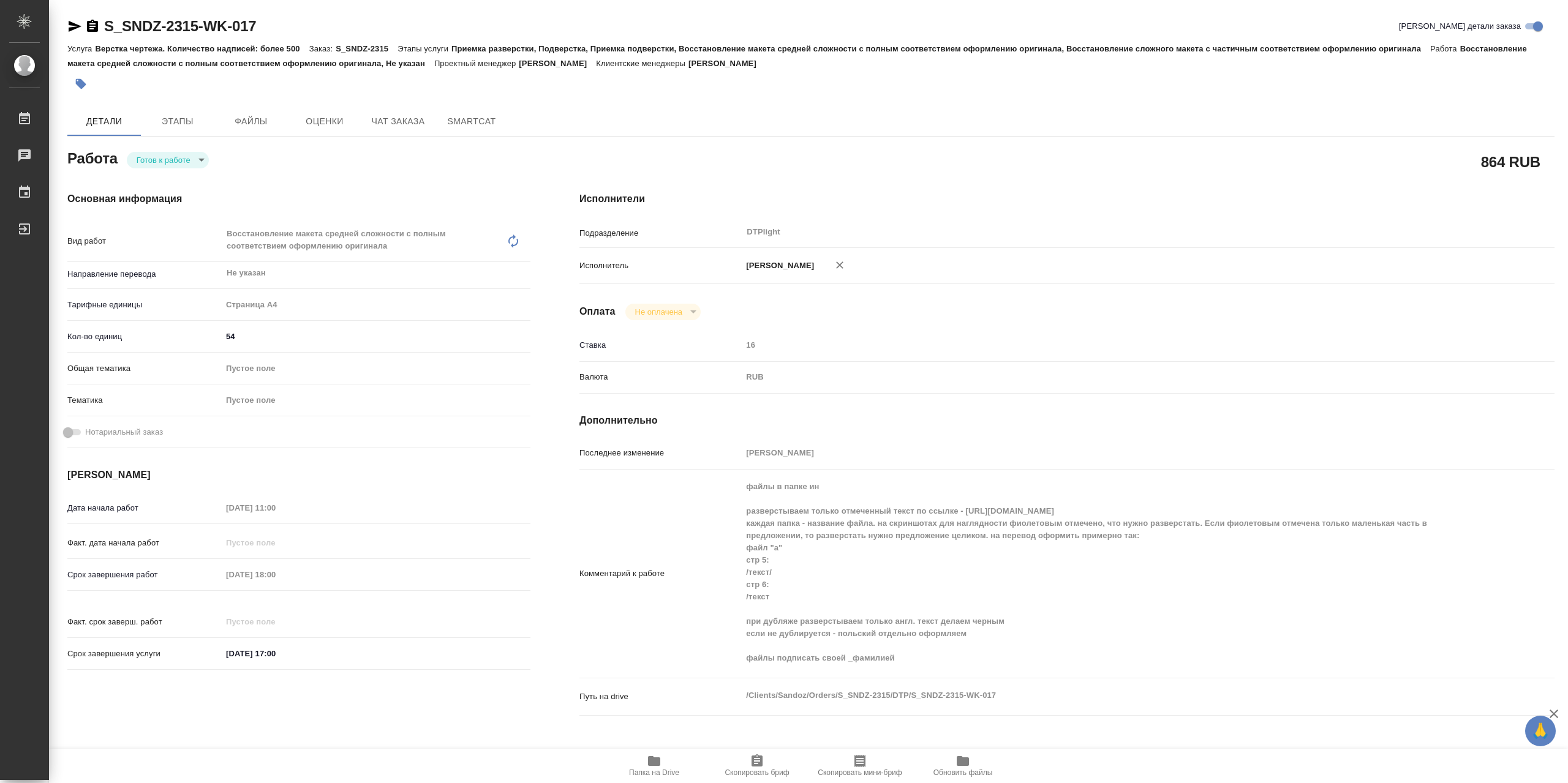
type textarea "x"
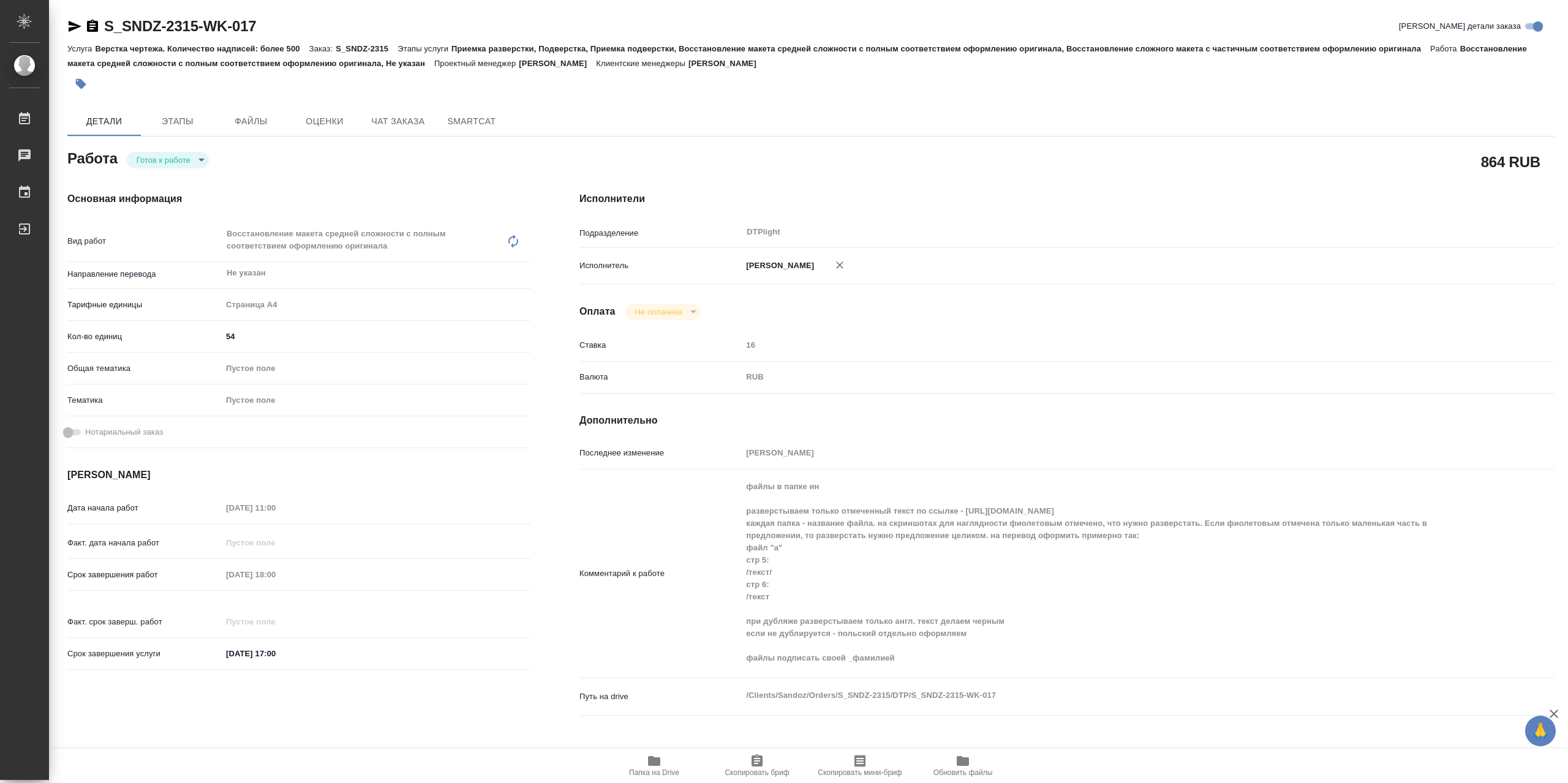
type textarea "x"
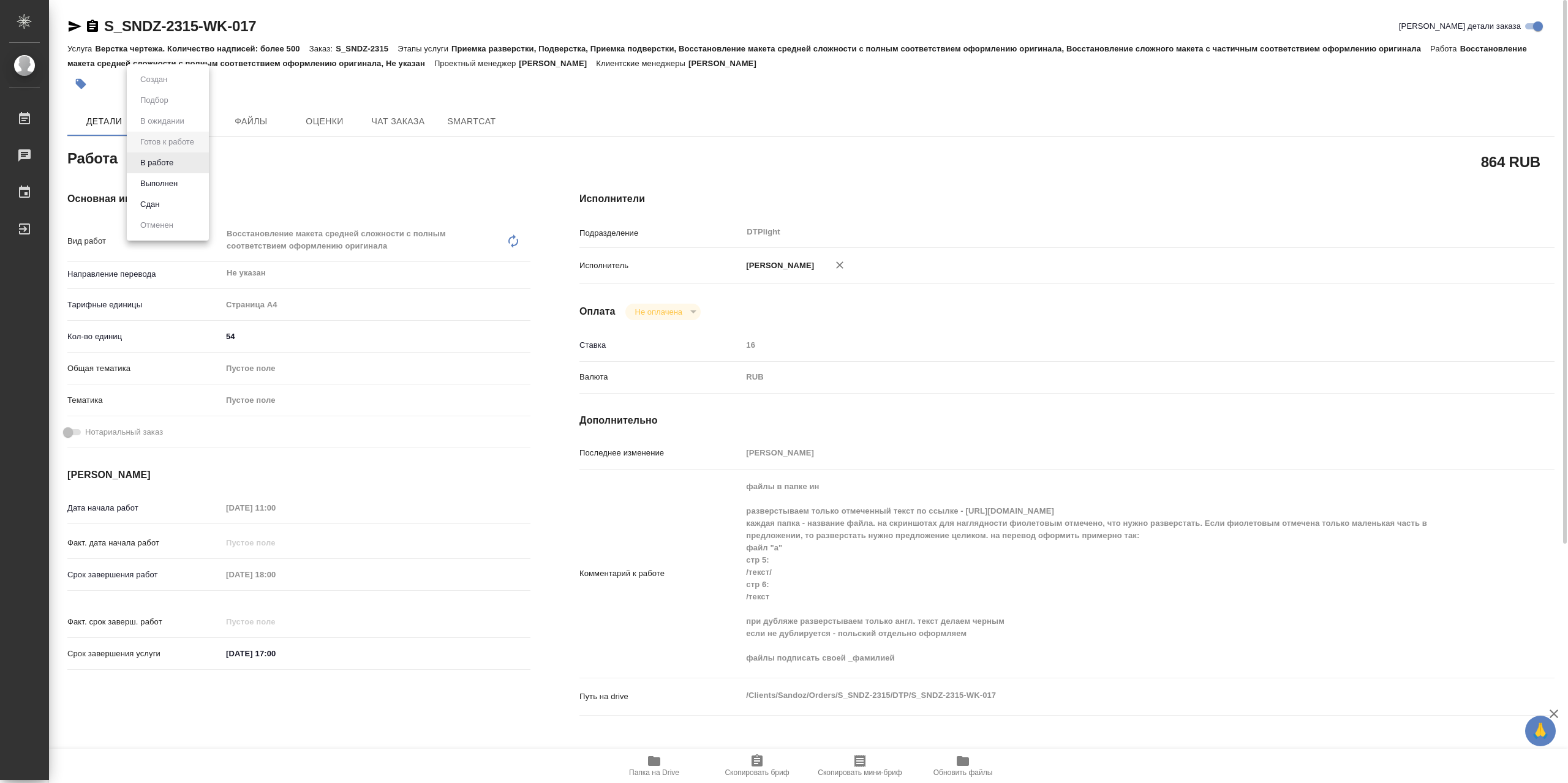
click at [146, 161] on body "🙏 .cls-1 fill:#fff; AWATERA Сархатов Руслан Работы 0 Чаты График Выйти S_SNDZ-2…" at bounding box center [784, 391] width 1568 height 783
drag, startPoint x: 166, startPoint y: 165, endPoint x: 129, endPoint y: 62, distance: 109.4
click at [166, 165] on button "В работе" at bounding box center [157, 162] width 40 height 14
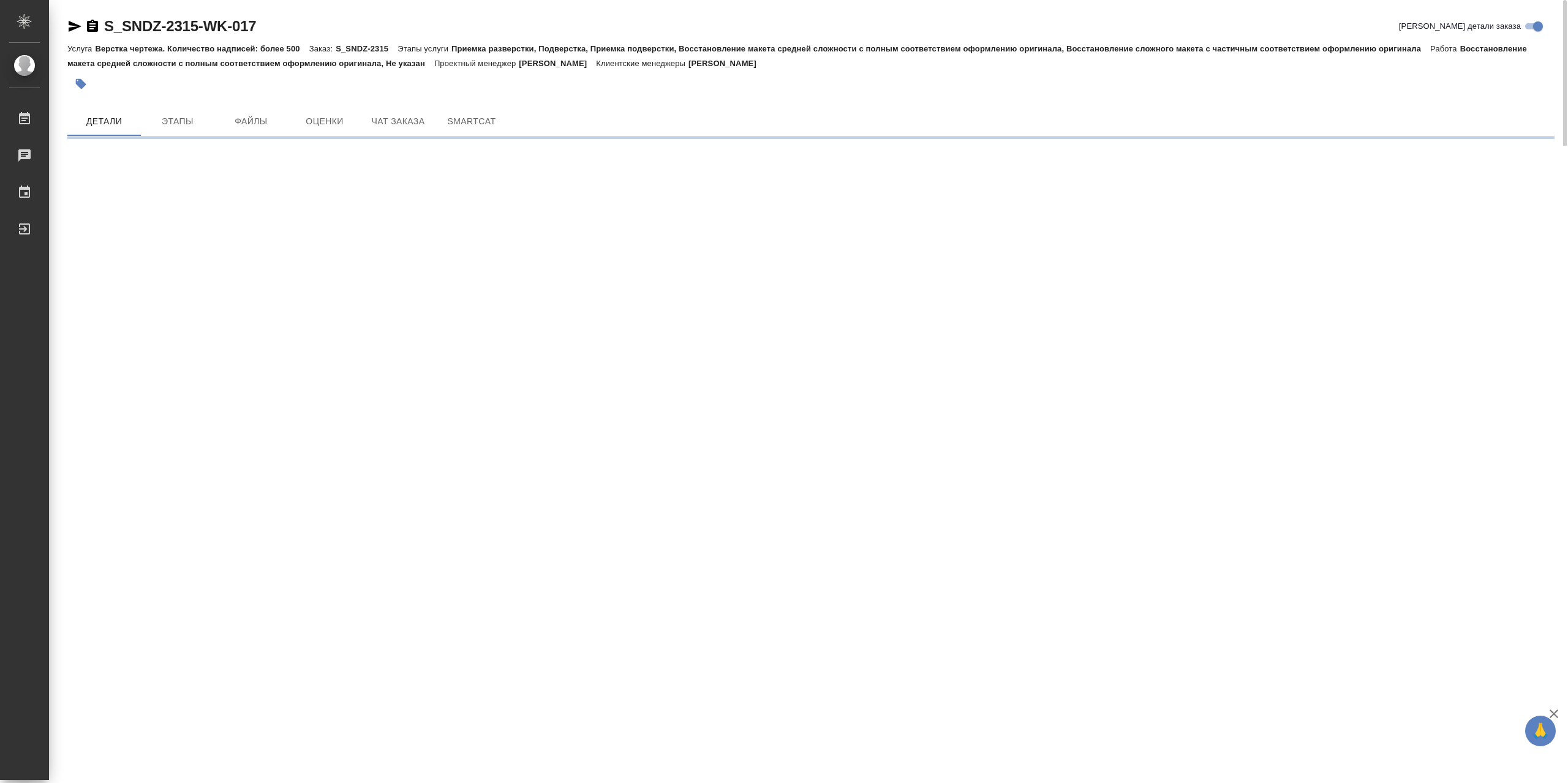
click at [77, 23] on icon "button" at bounding box center [74, 27] width 15 height 15
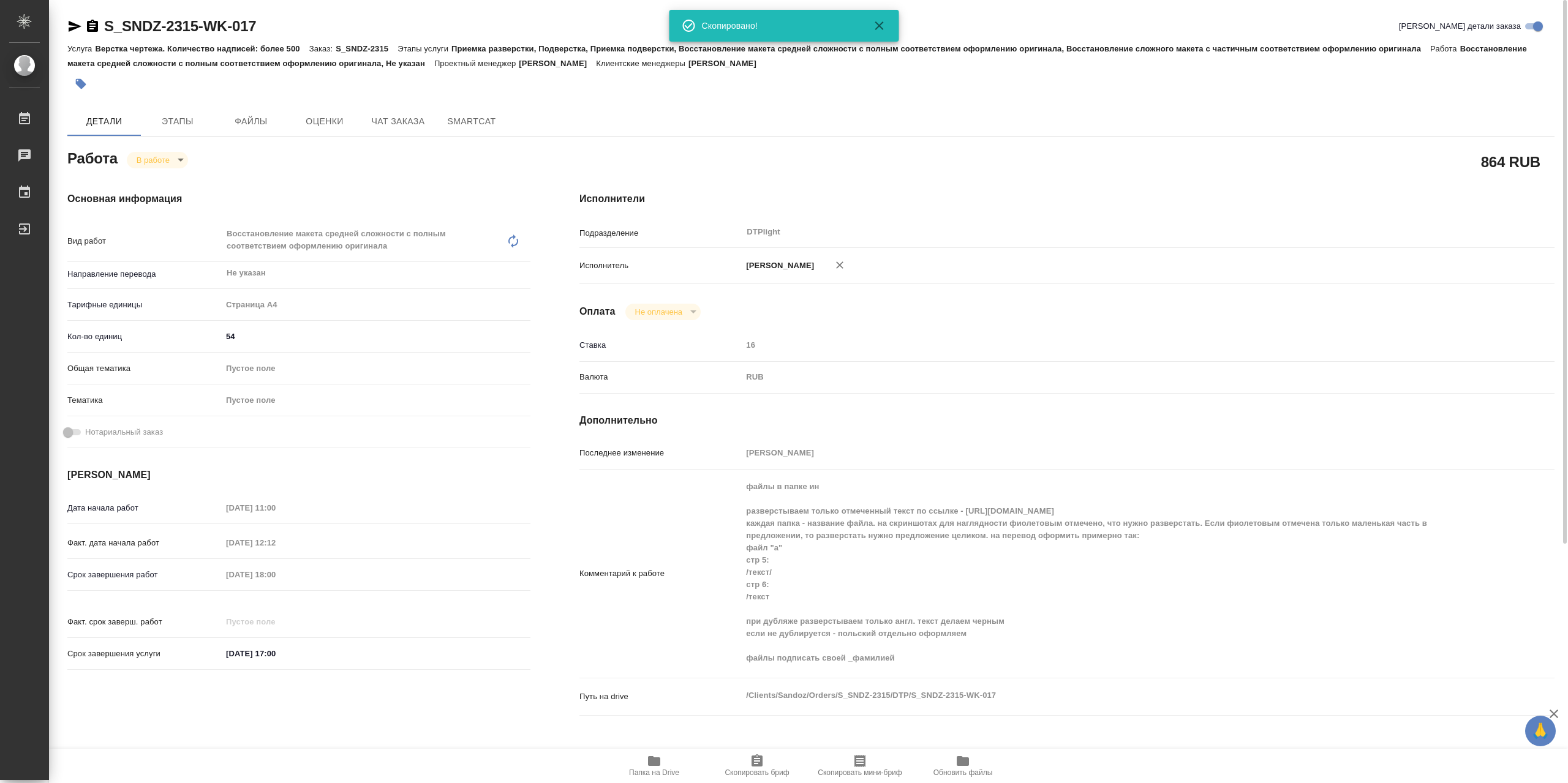
type textarea "x"
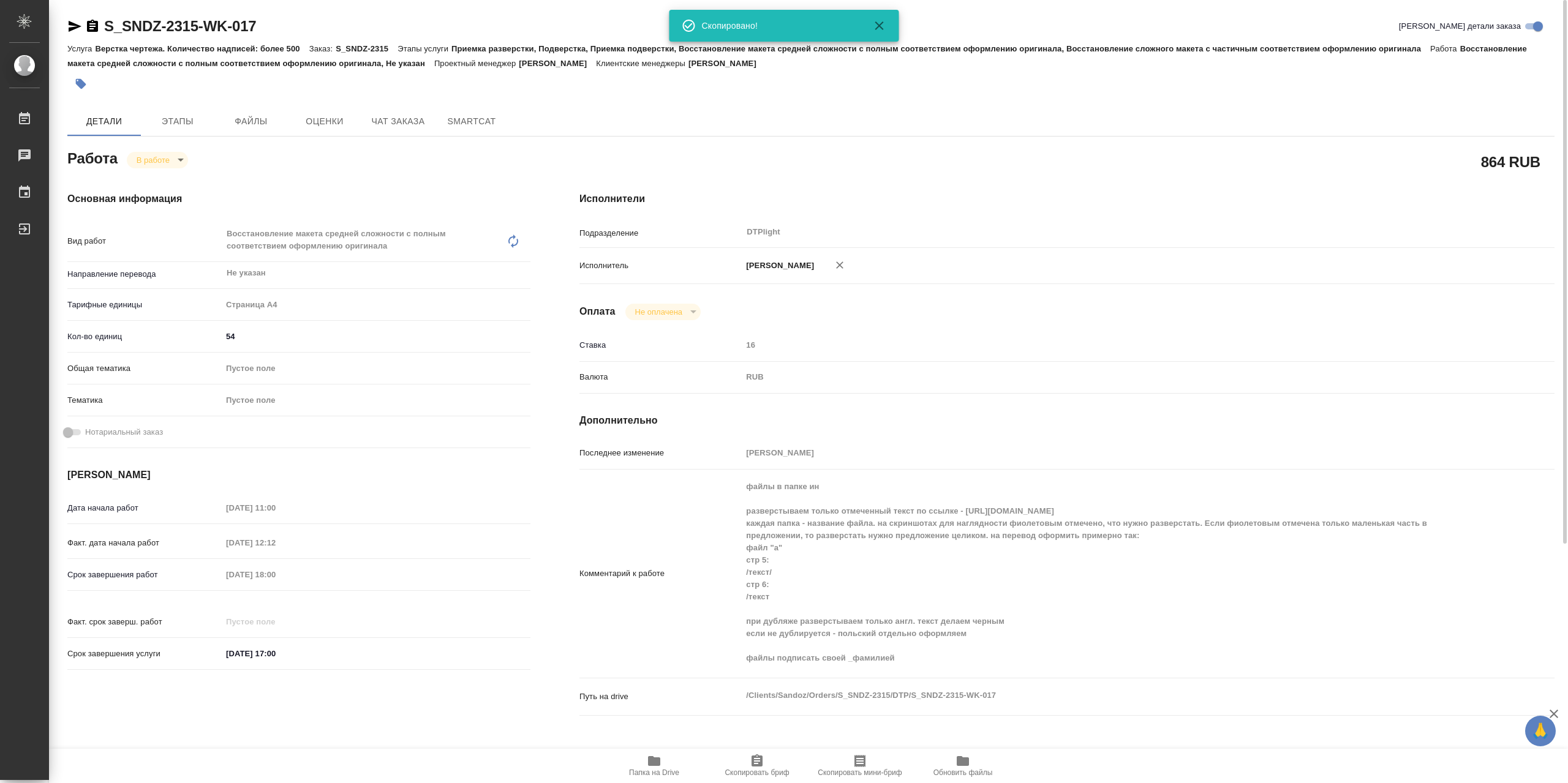
type textarea "x"
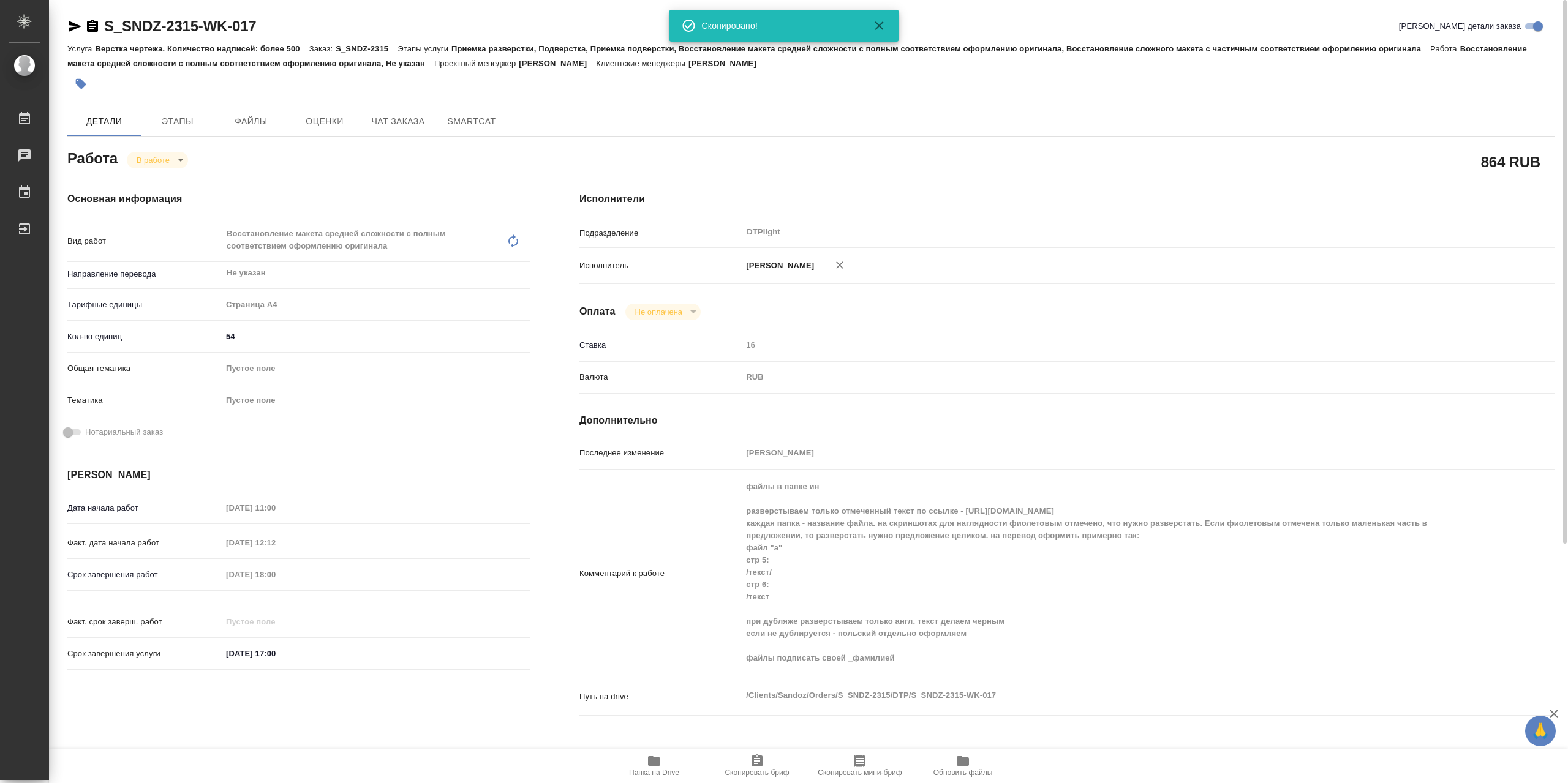
type textarea "x"
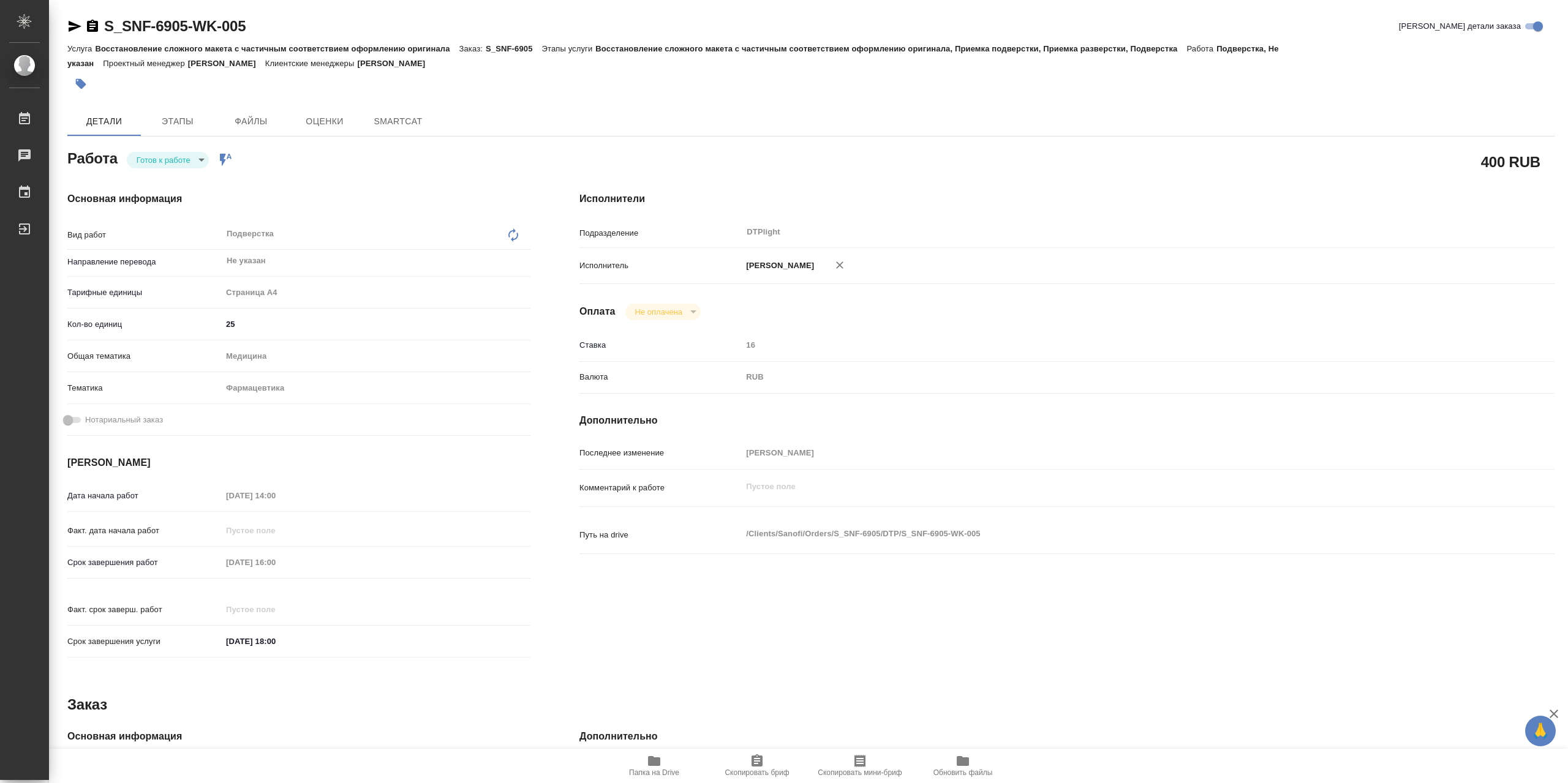
type textarea "x"
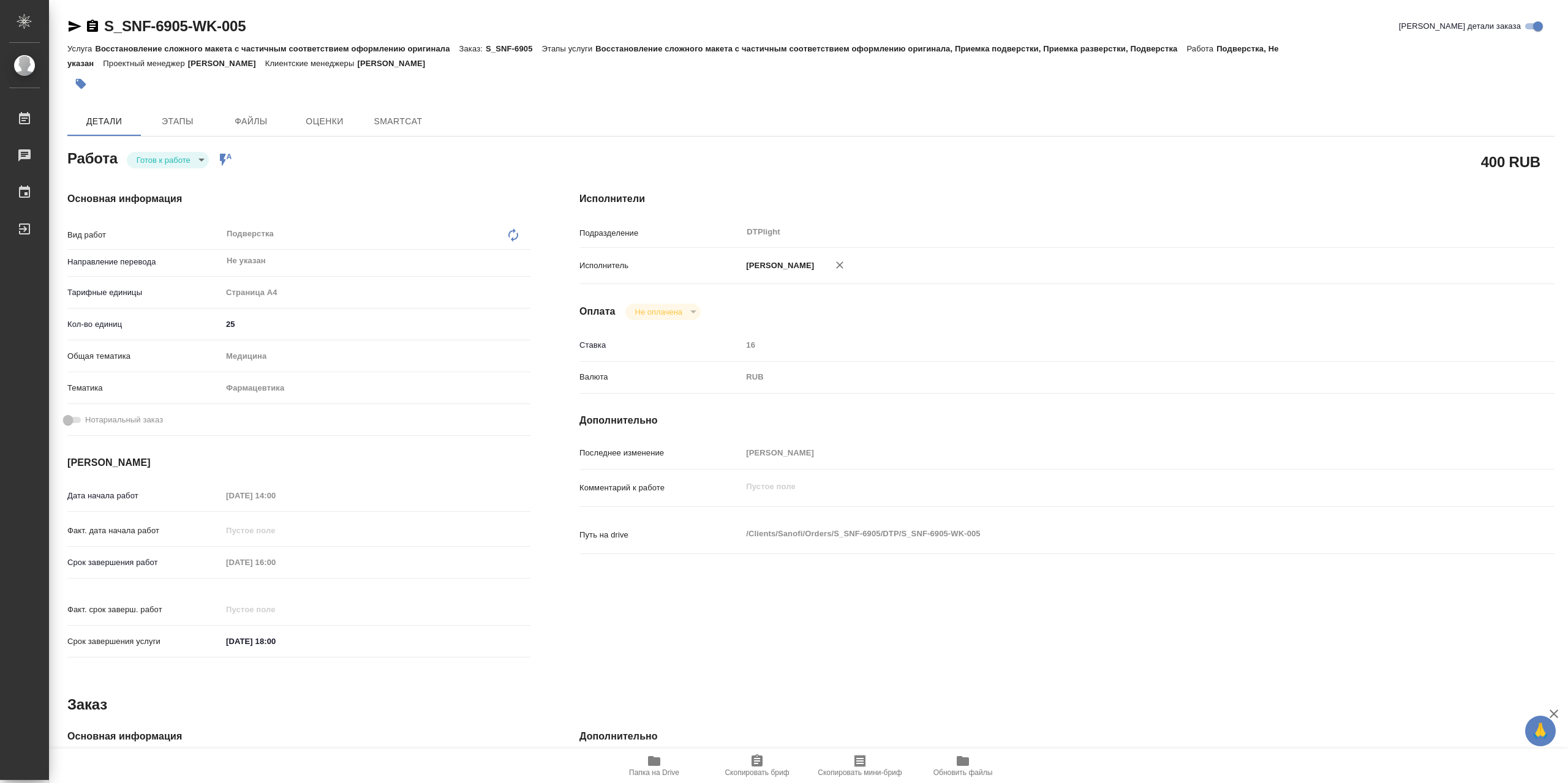
type textarea "x"
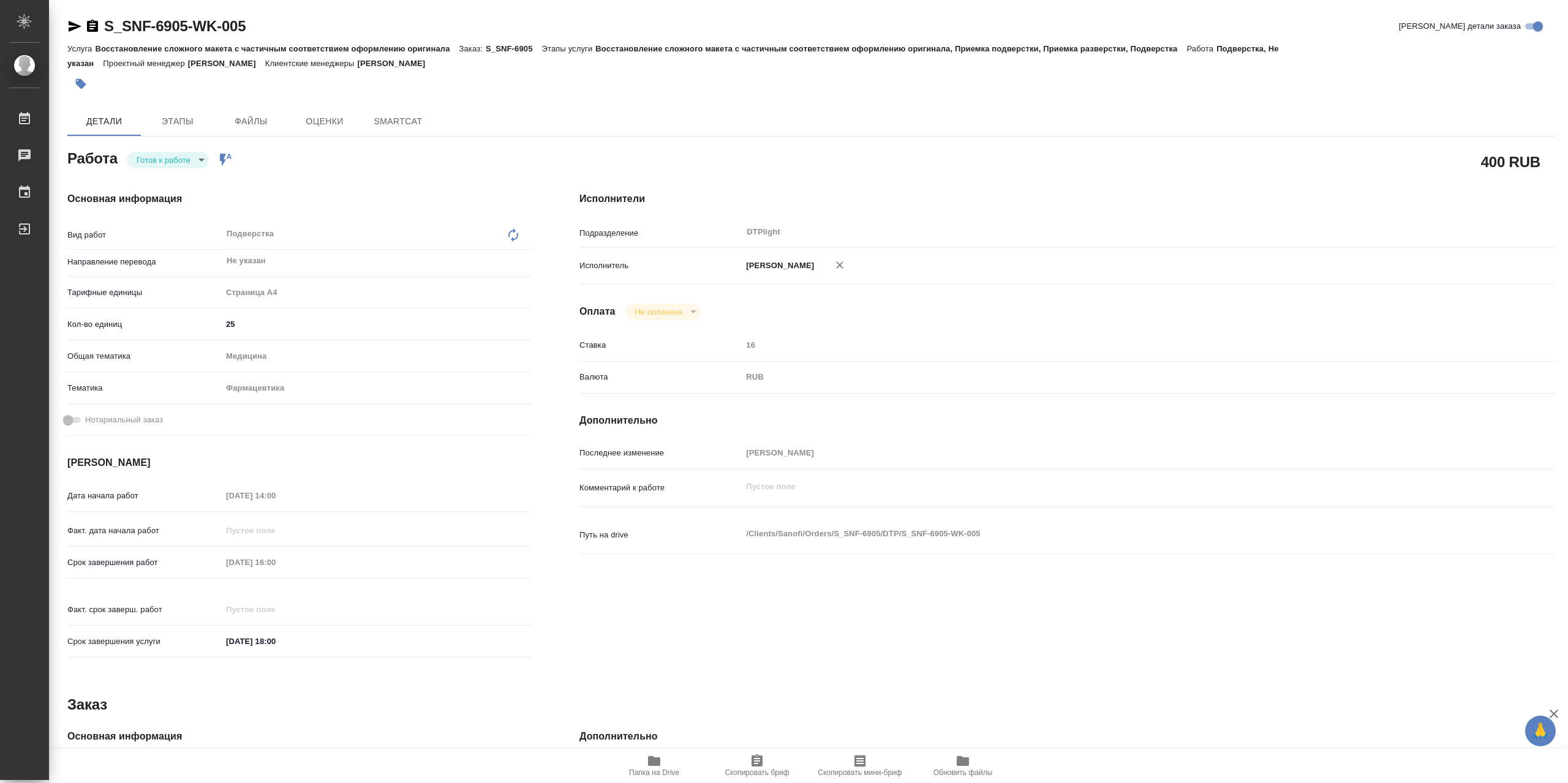
type textarea "x"
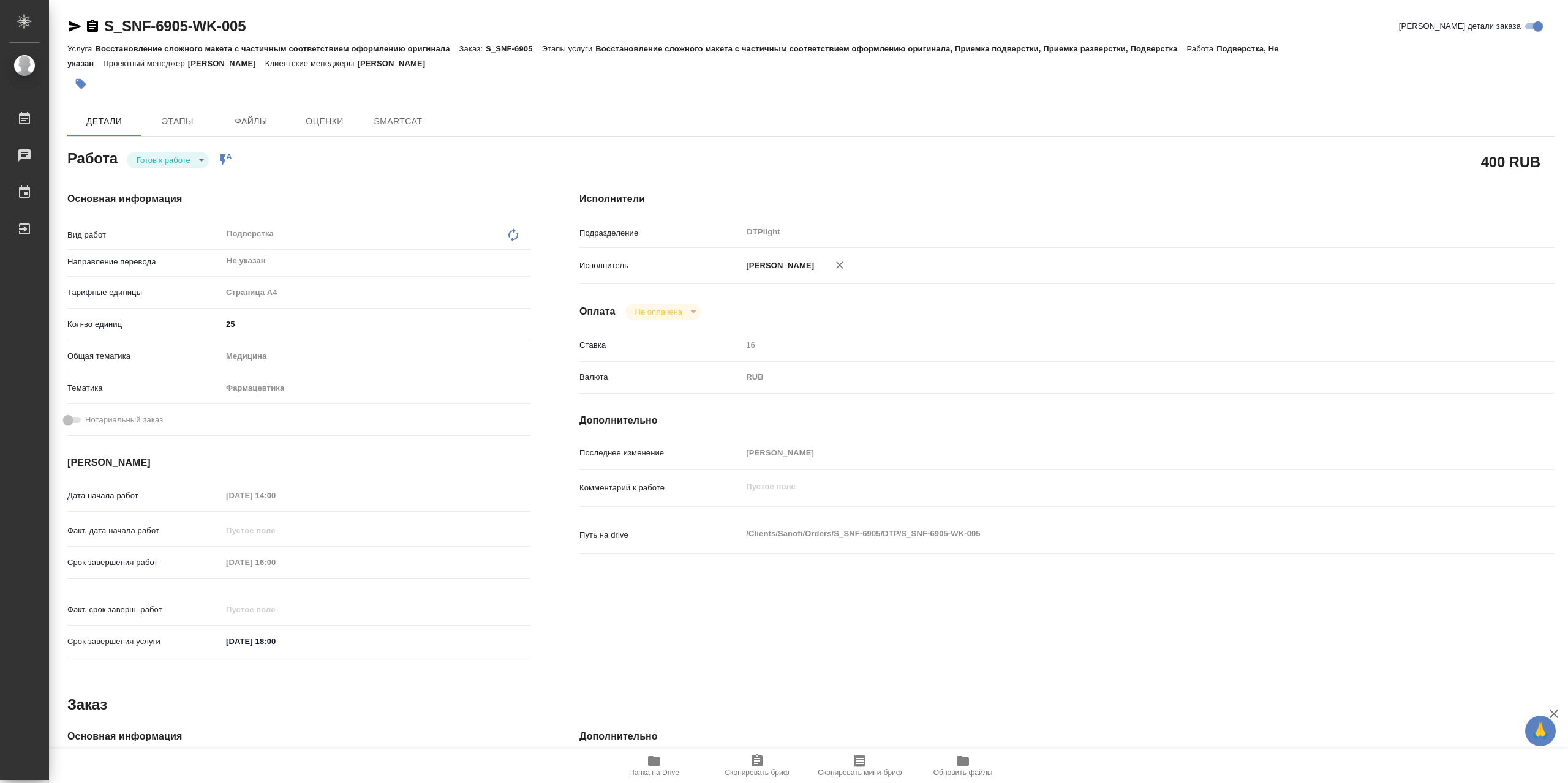
type textarea "x"
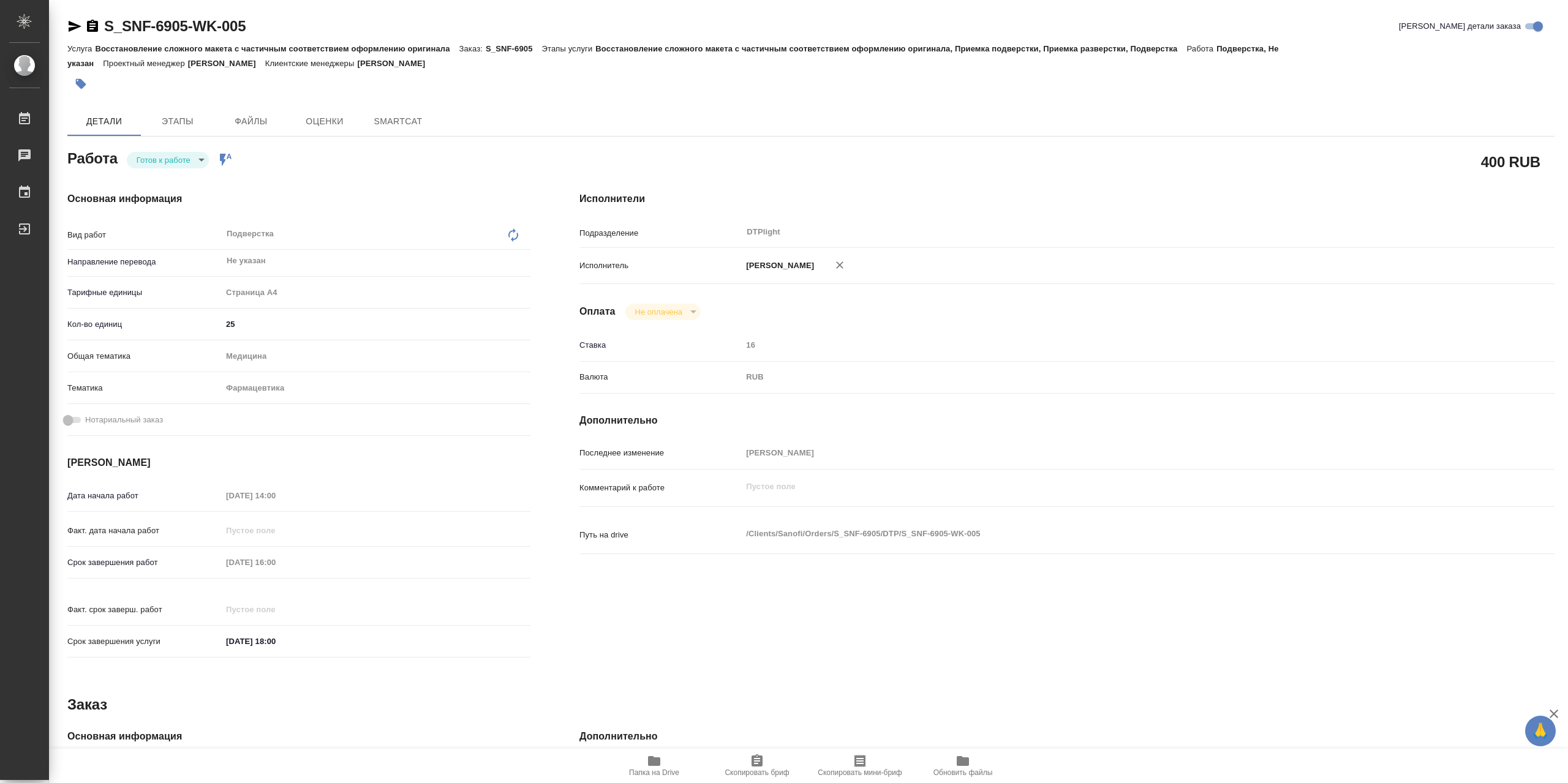
type textarea "x"
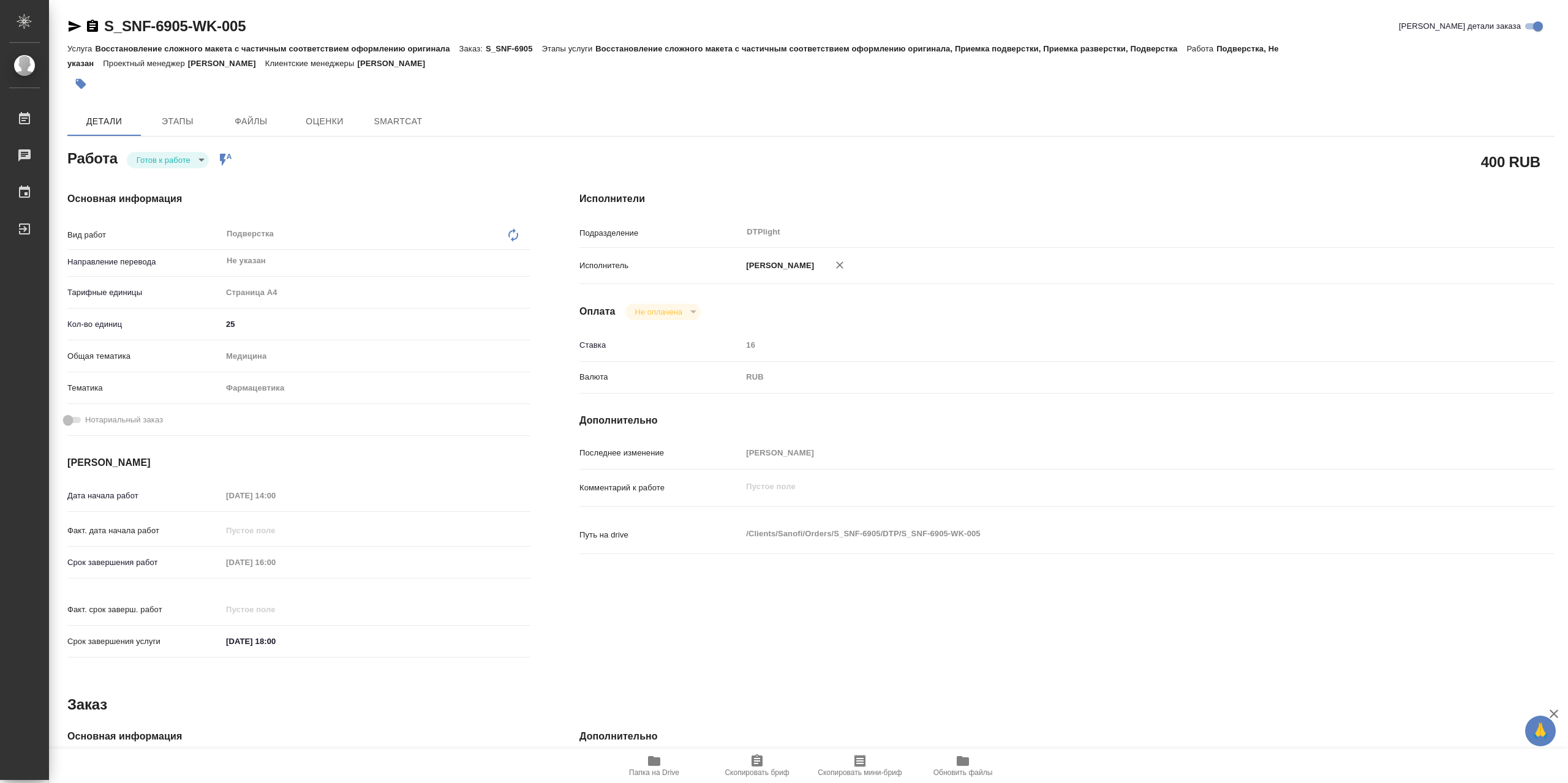
type textarea "x"
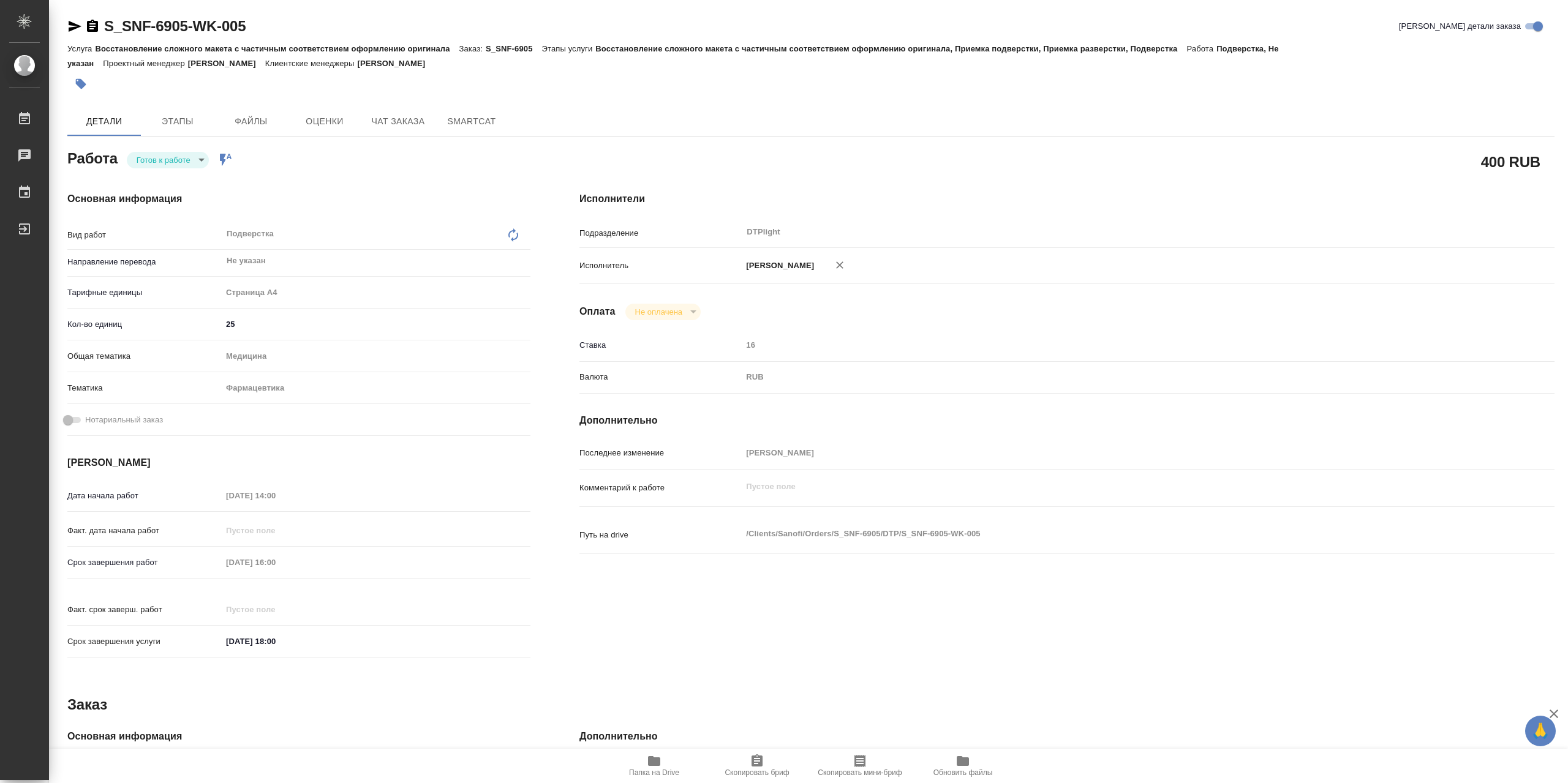
click at [649, 761] on icon "button" at bounding box center [654, 761] width 12 height 10
type textarea "x"
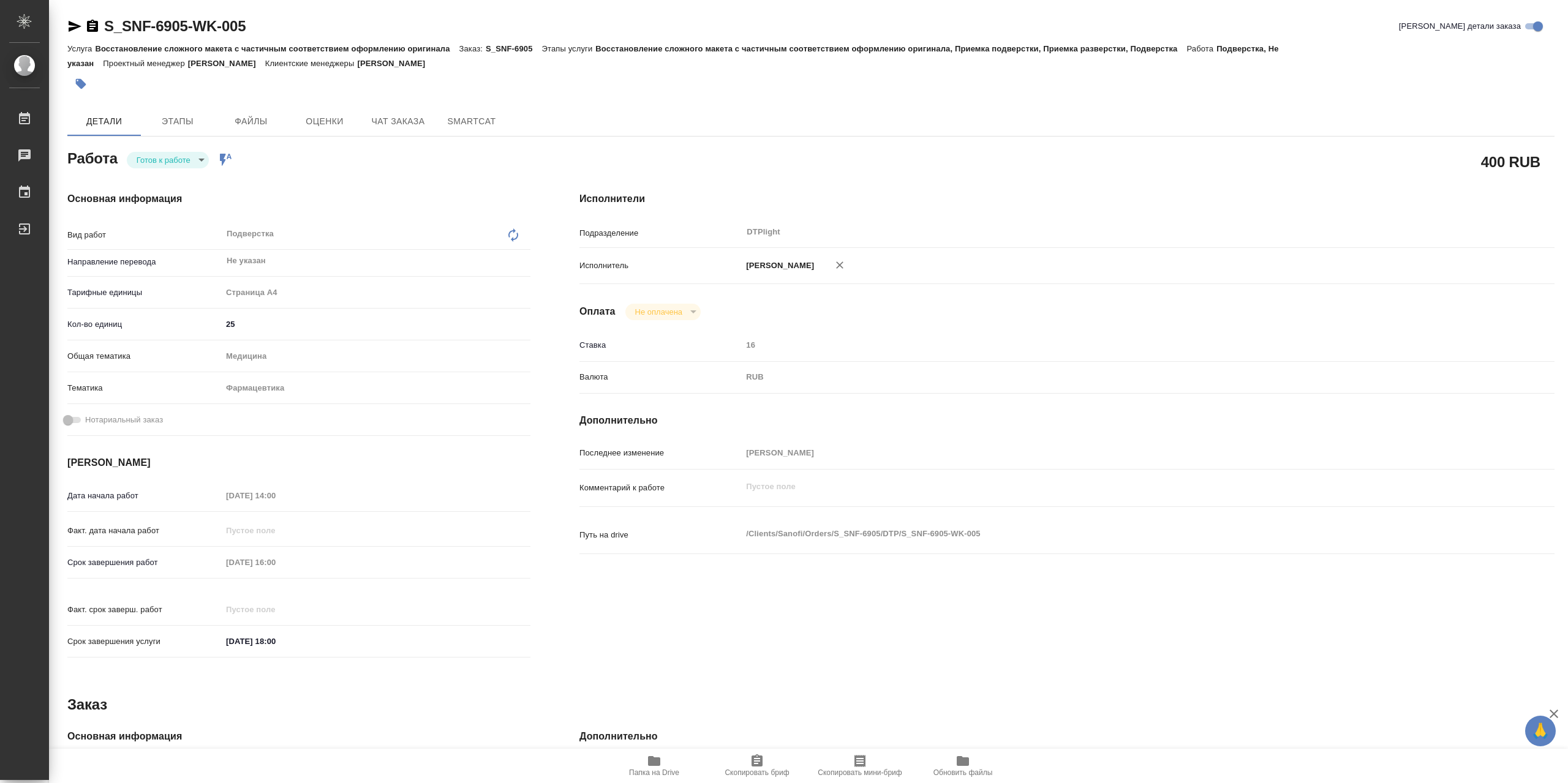
type textarea "x"
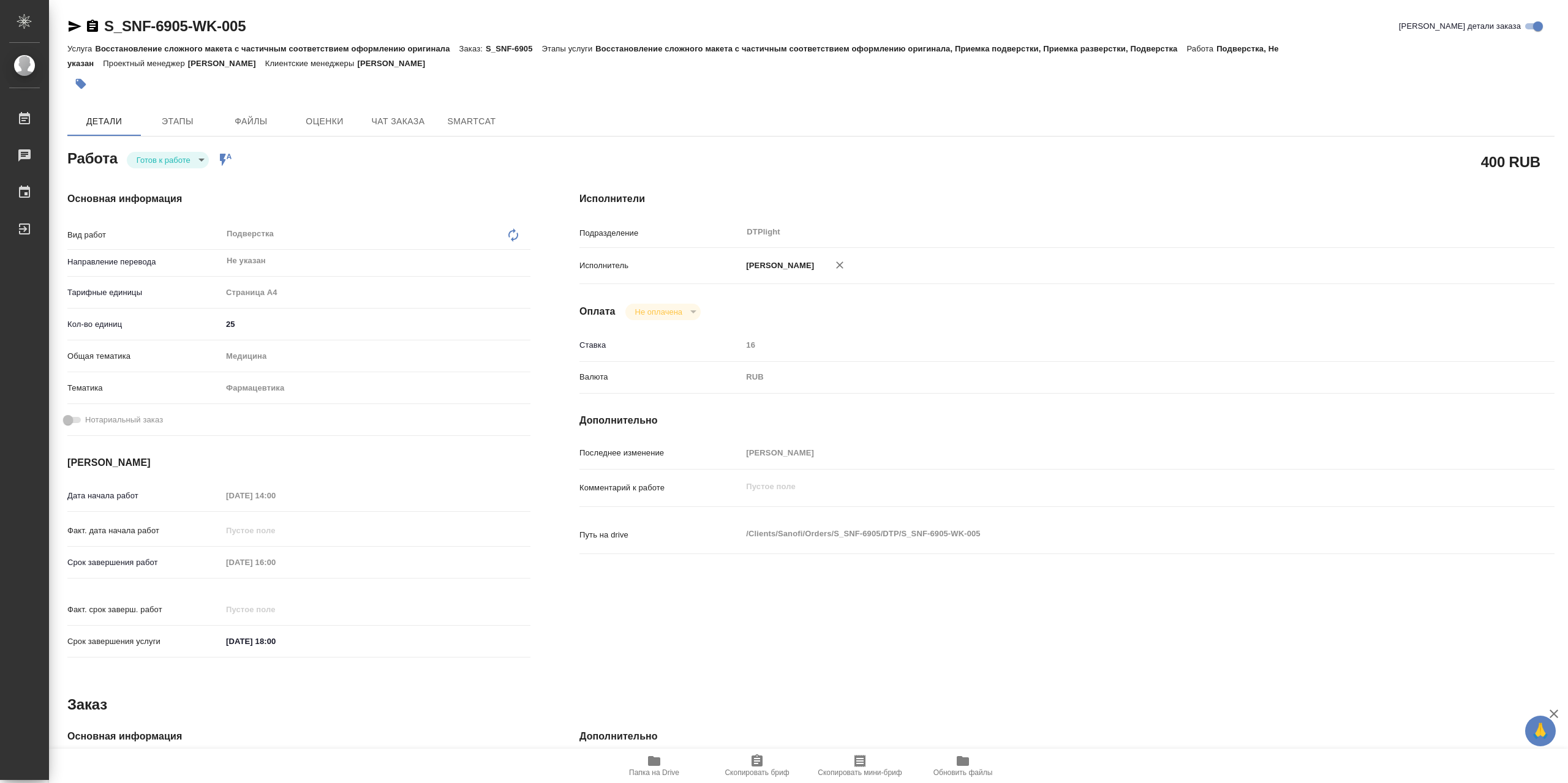
type textarea "x"
